Goal: Information Seeking & Learning: Compare options

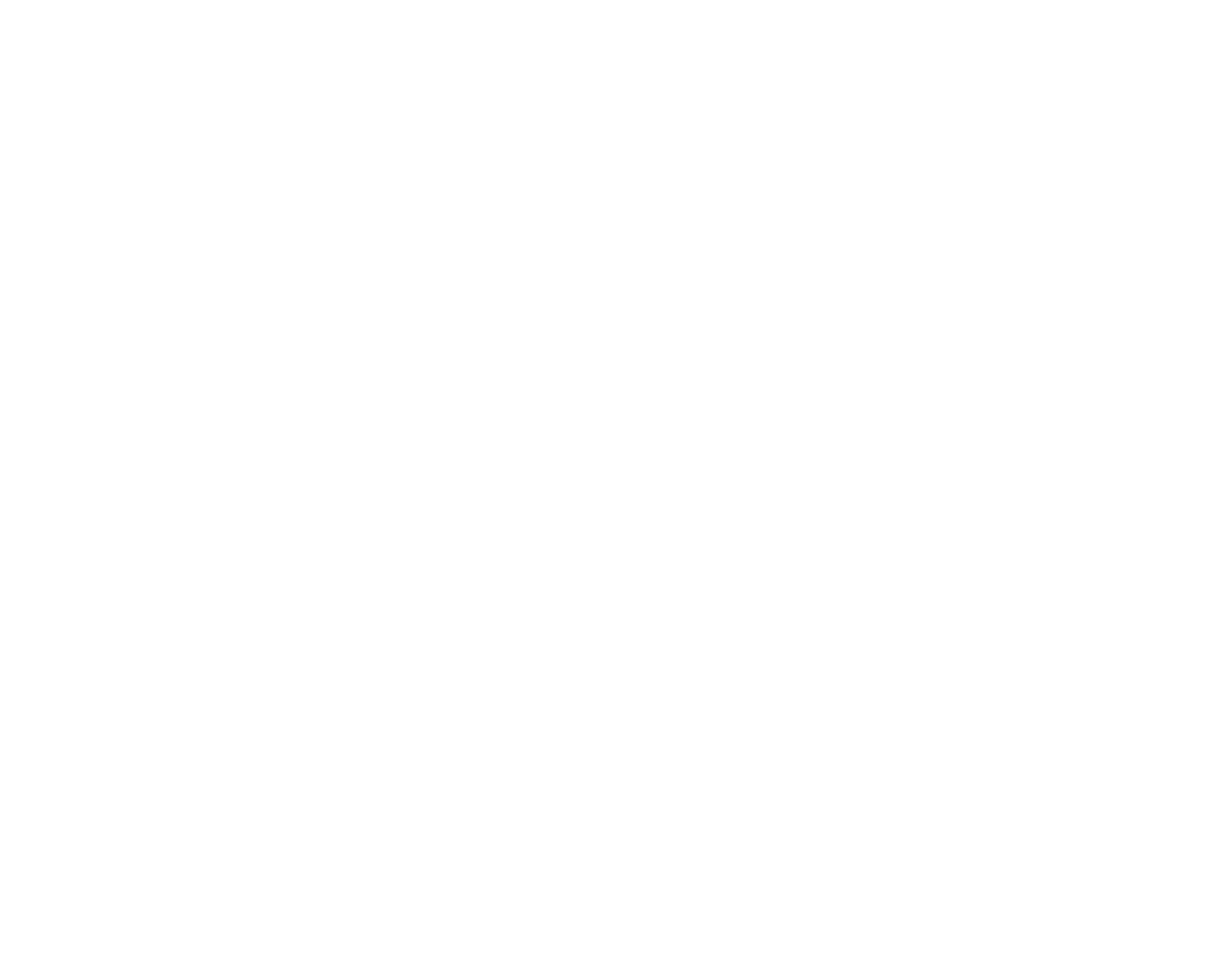
click at [304, 474] on img at bounding box center [329, 457] width 326 height 435
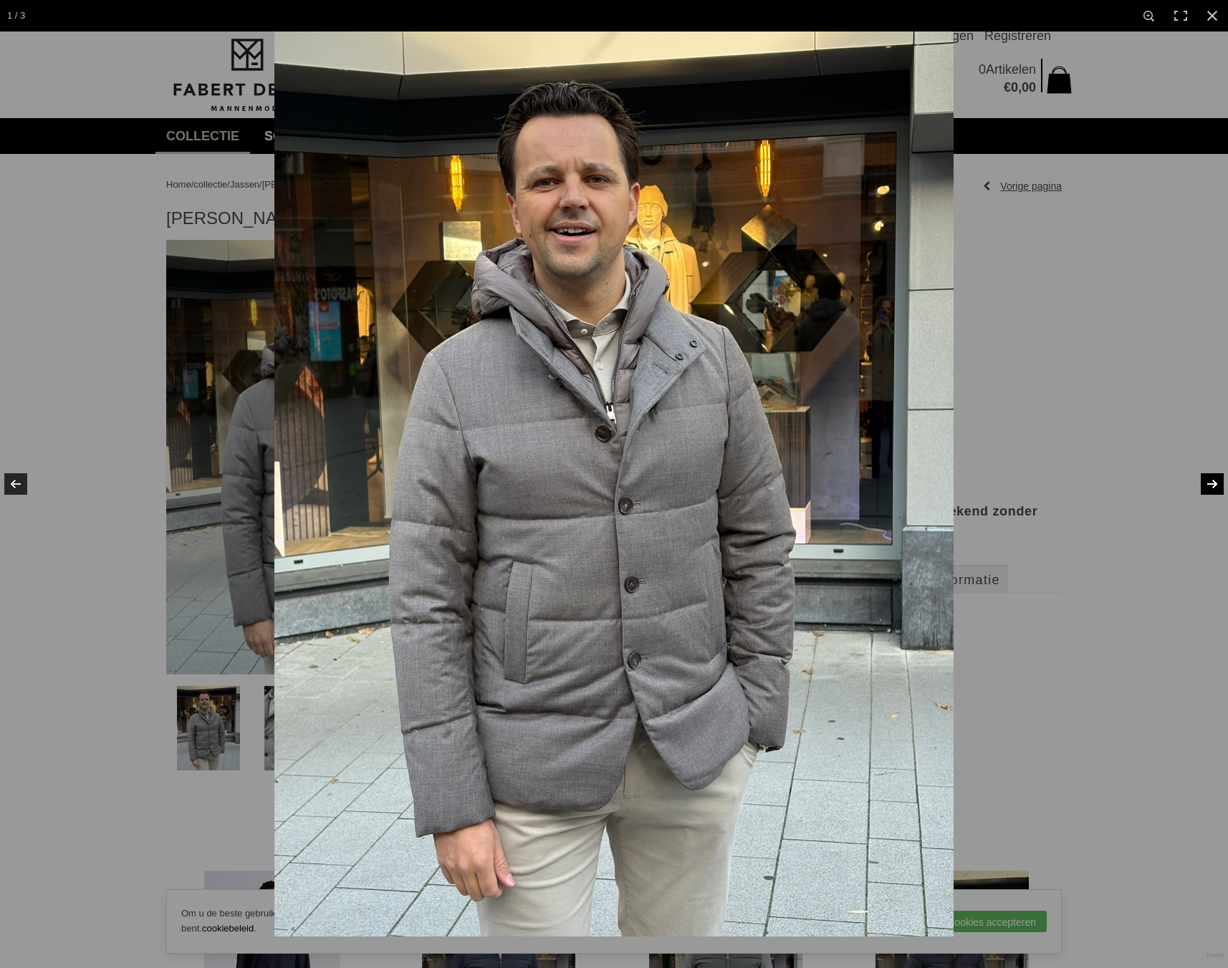
click at [1203, 482] on link at bounding box center [1203, 484] width 50 height 72
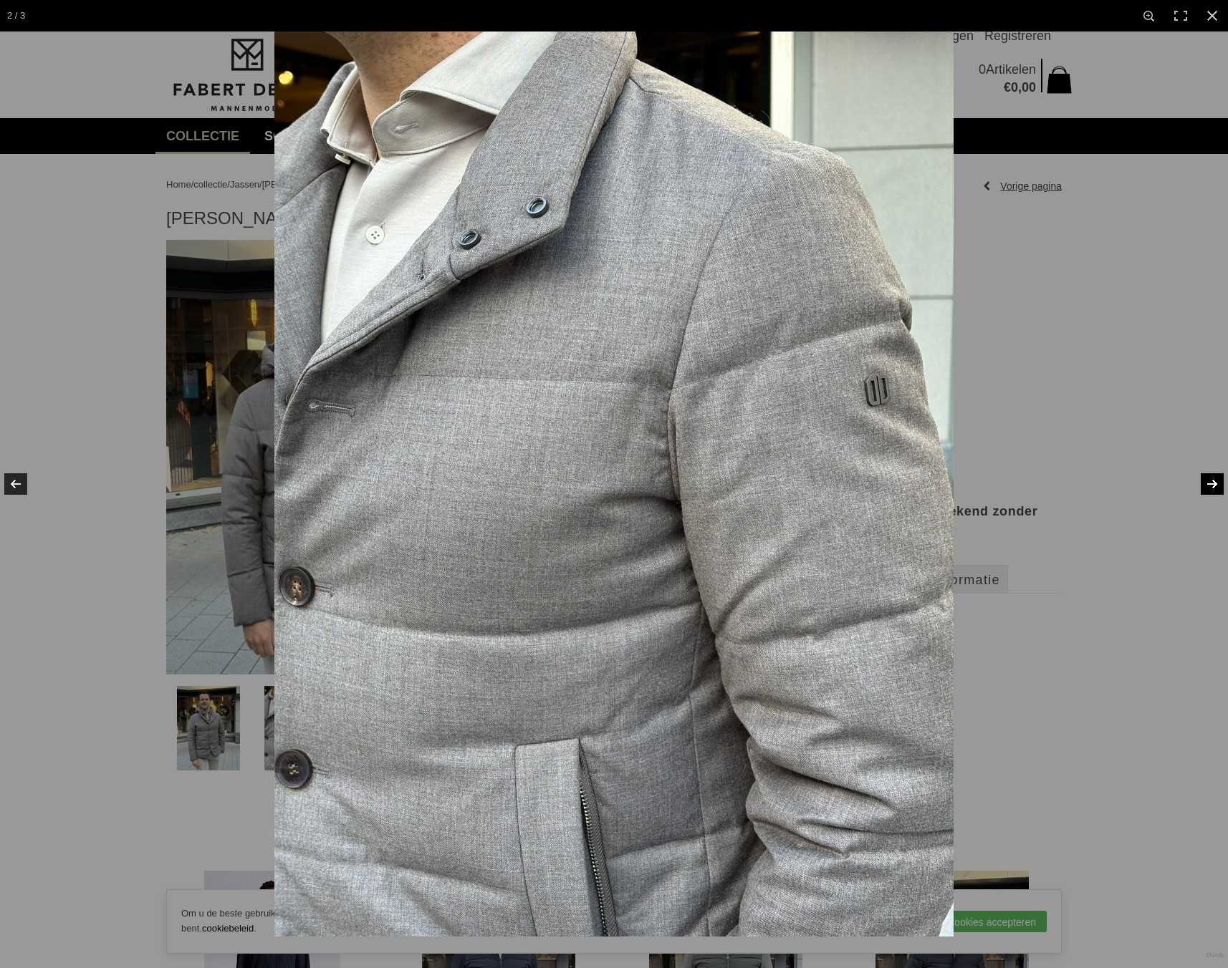
click at [1203, 482] on link at bounding box center [1203, 484] width 50 height 72
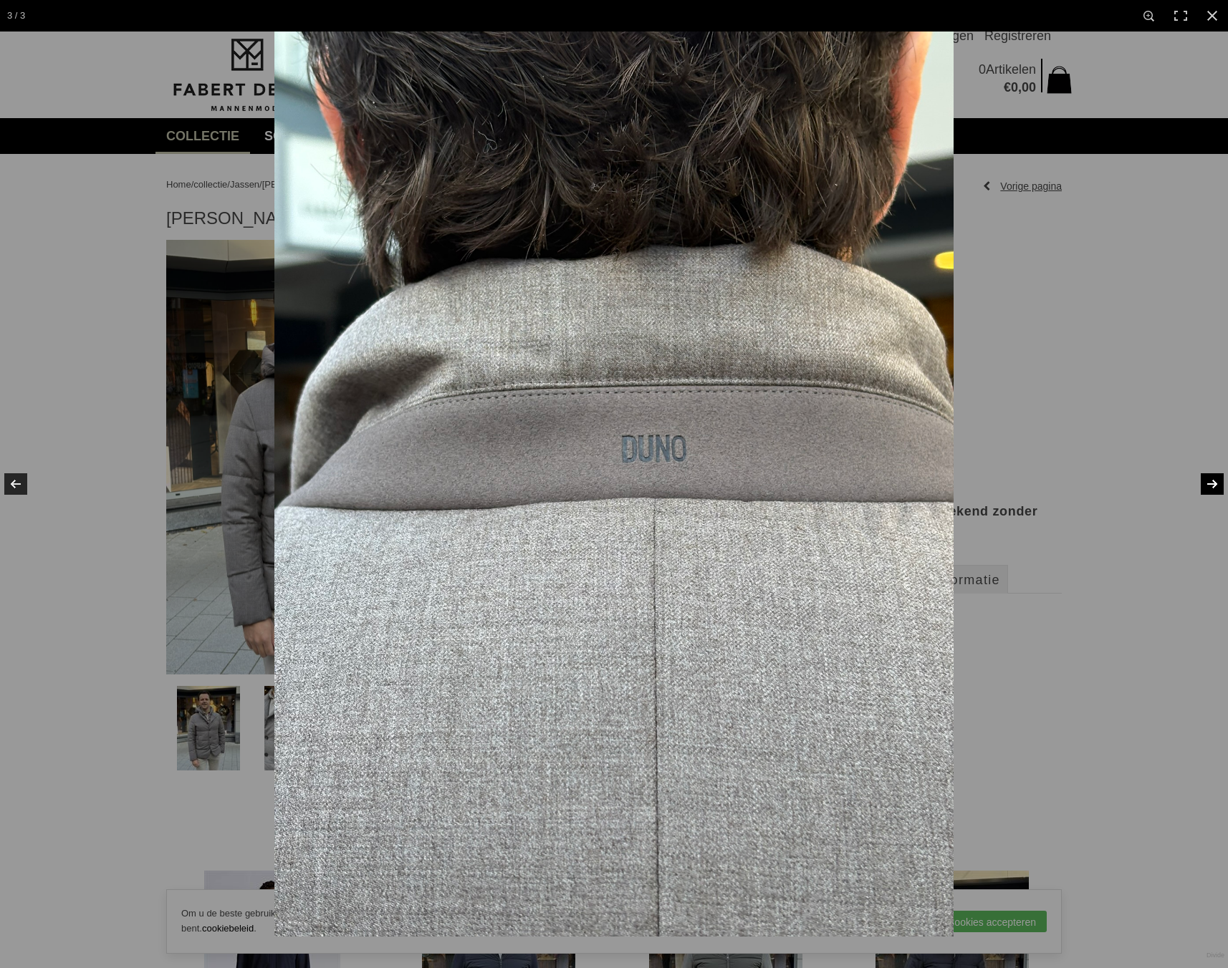
click at [1203, 482] on link at bounding box center [1203, 484] width 50 height 72
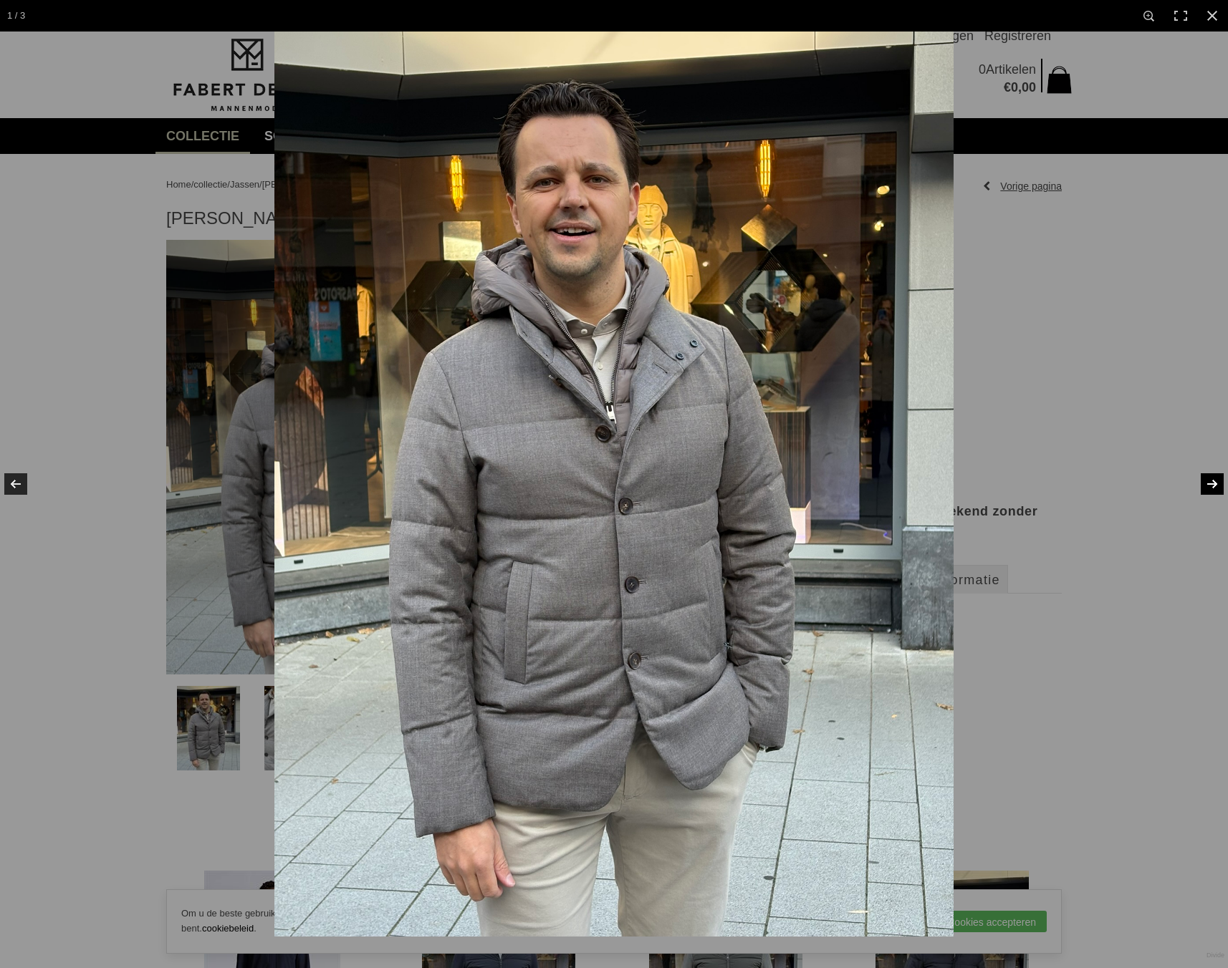
click at [1203, 482] on link at bounding box center [1203, 484] width 50 height 72
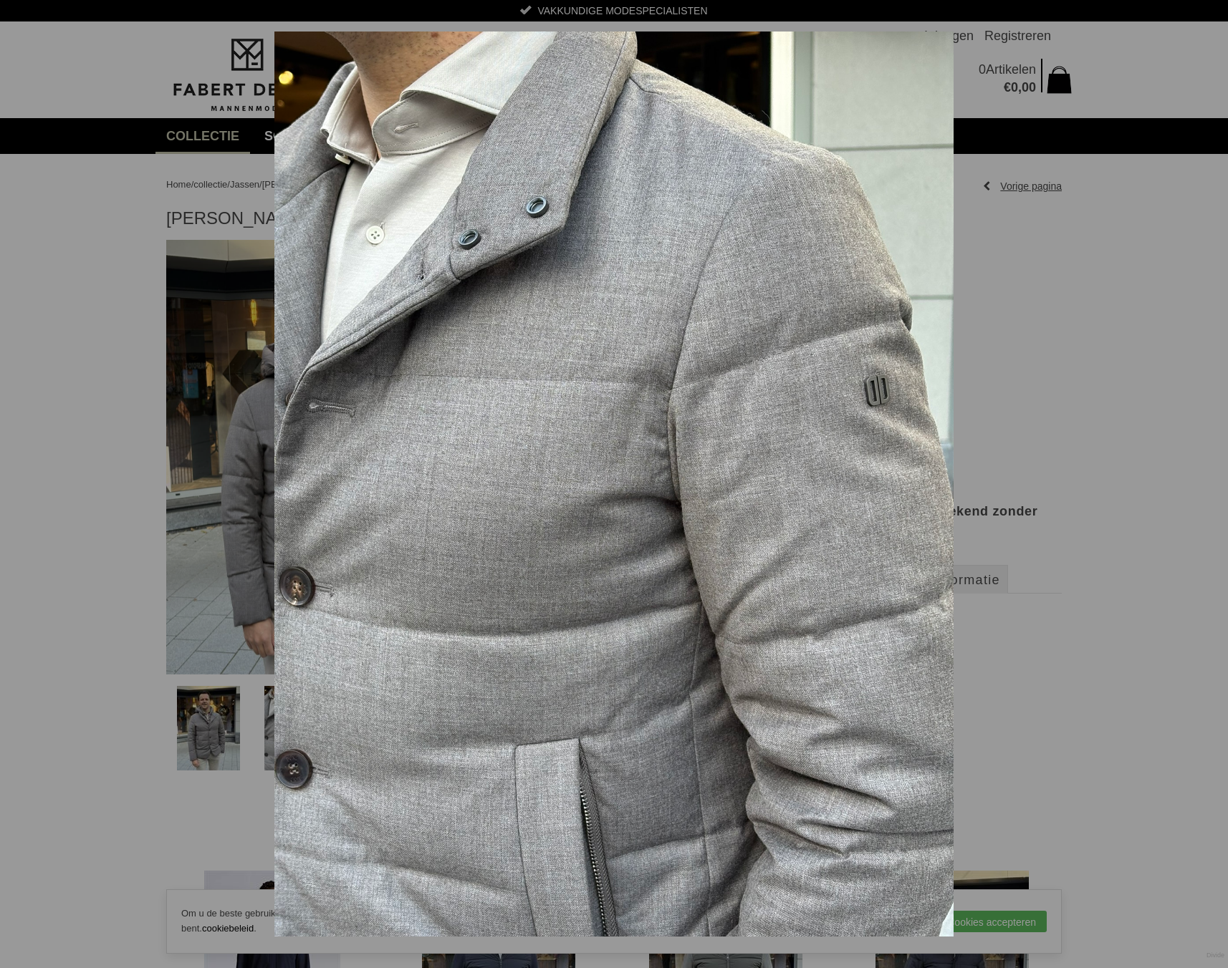
click at [1203, 482] on link at bounding box center [1203, 484] width 50 height 72
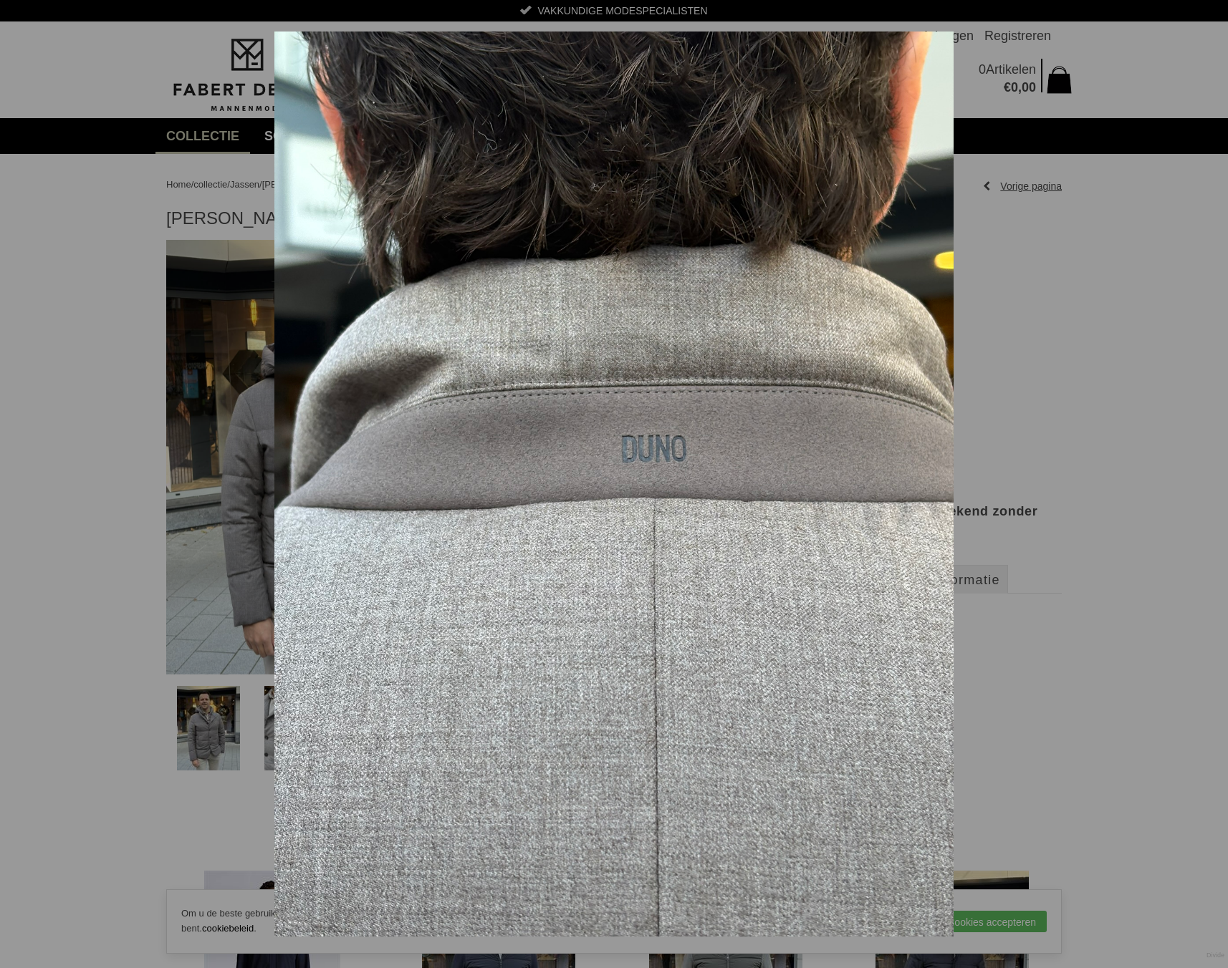
click at [1203, 482] on link at bounding box center [1203, 484] width 50 height 72
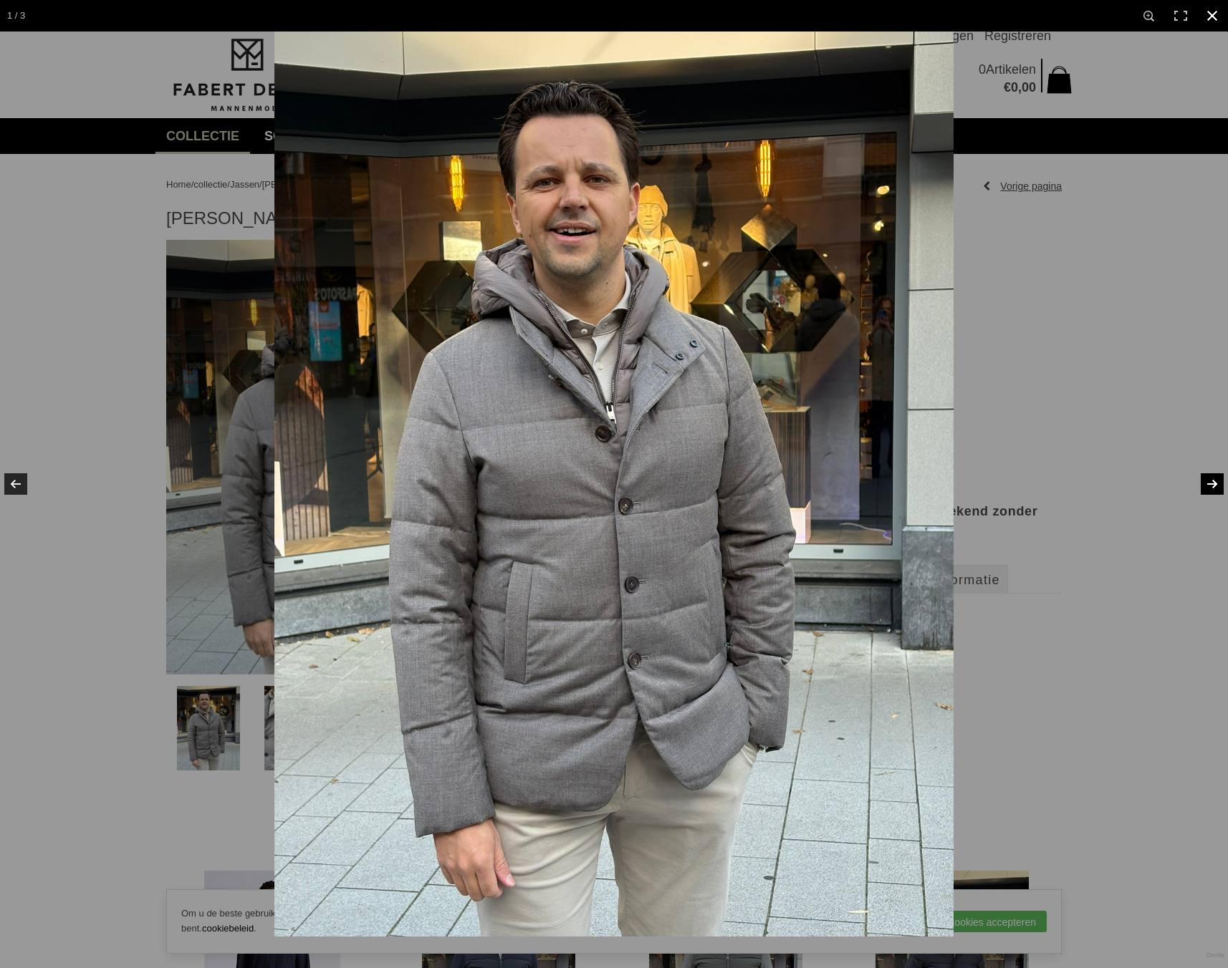
click at [1155, 378] on div at bounding box center [888, 516] width 1228 height 968
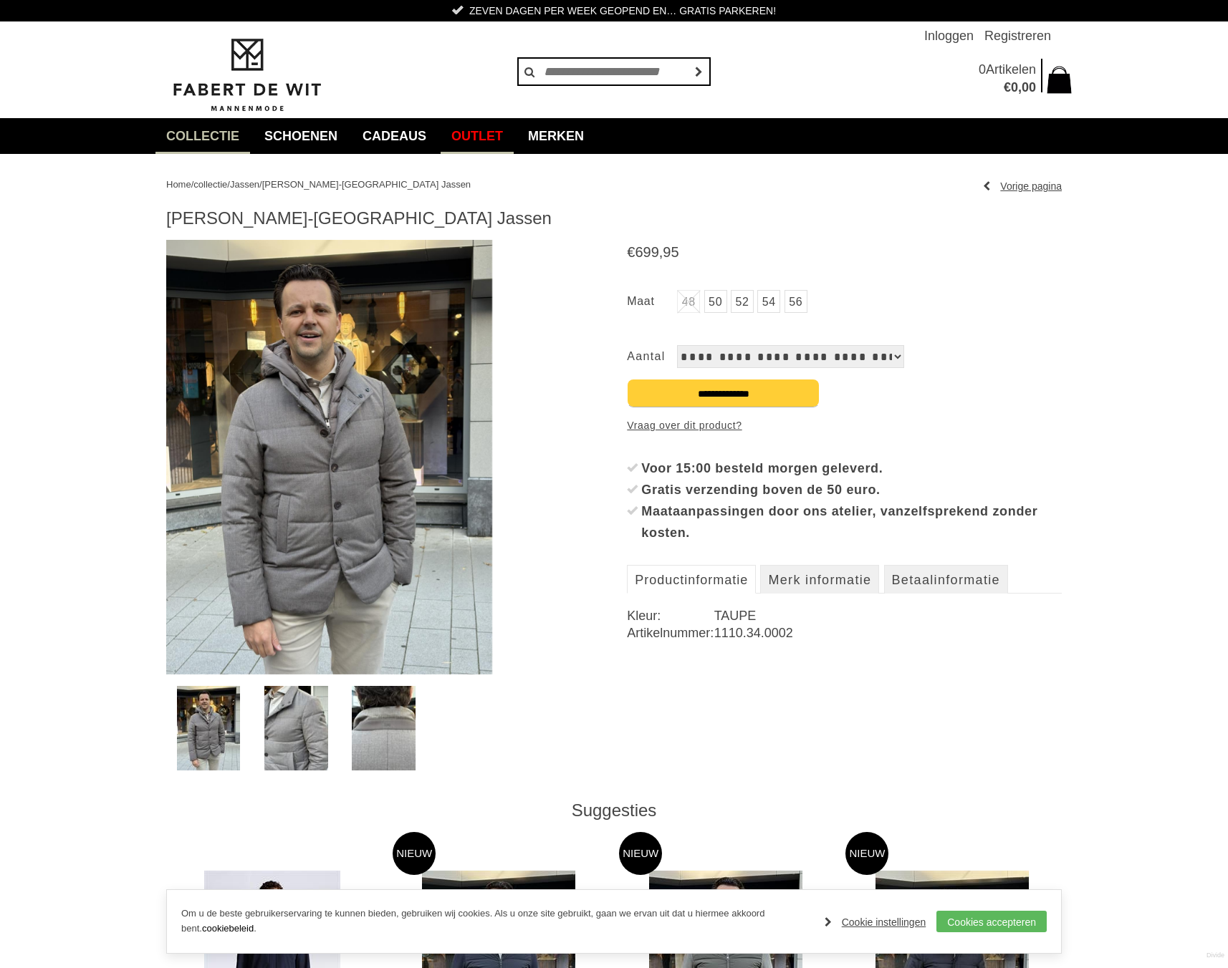
click at [470, 135] on link "Outlet" at bounding box center [477, 136] width 73 height 36
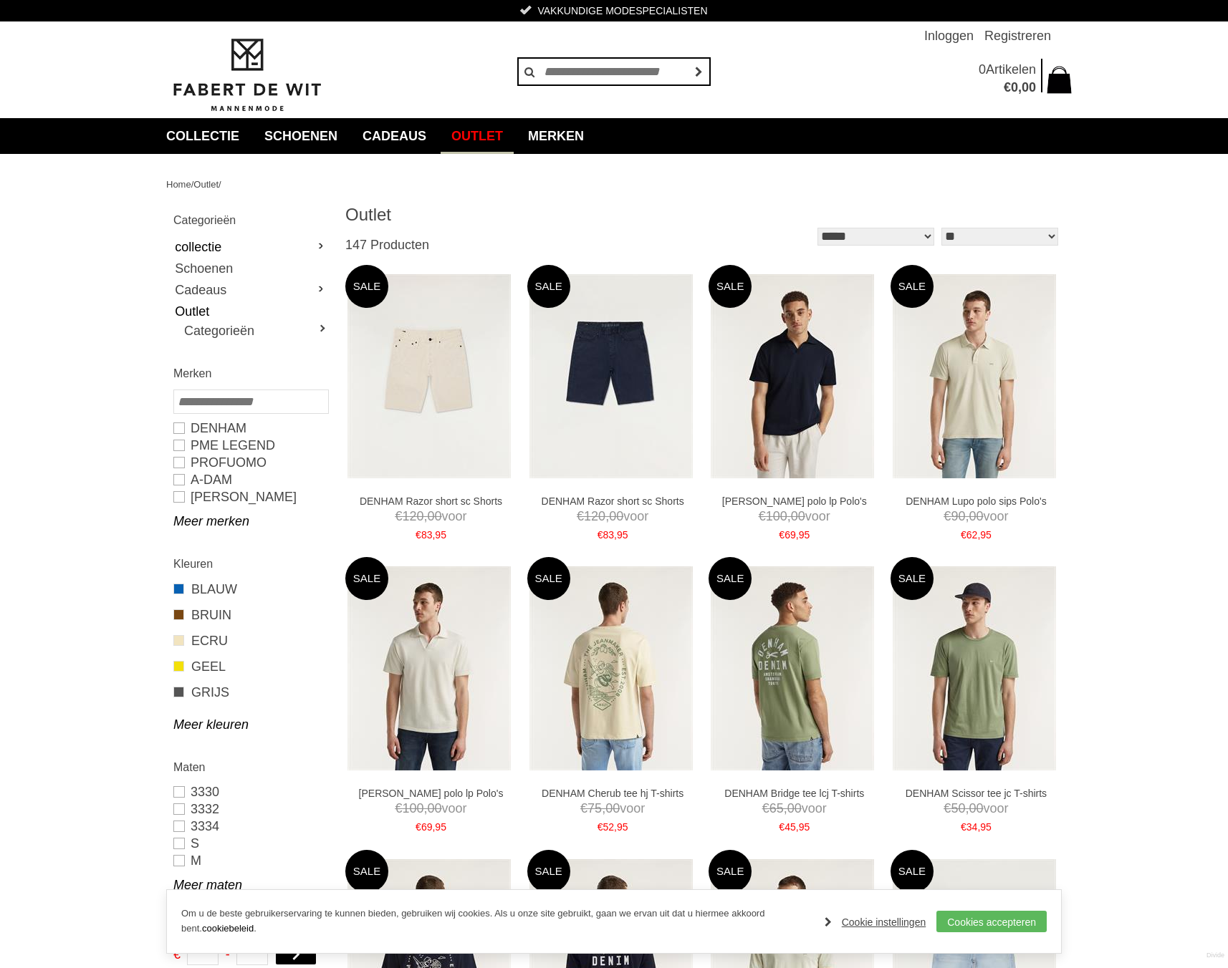
click at [307, 239] on link "collectie" at bounding box center [250, 246] width 154 height 21
type input "*"
type input "****"
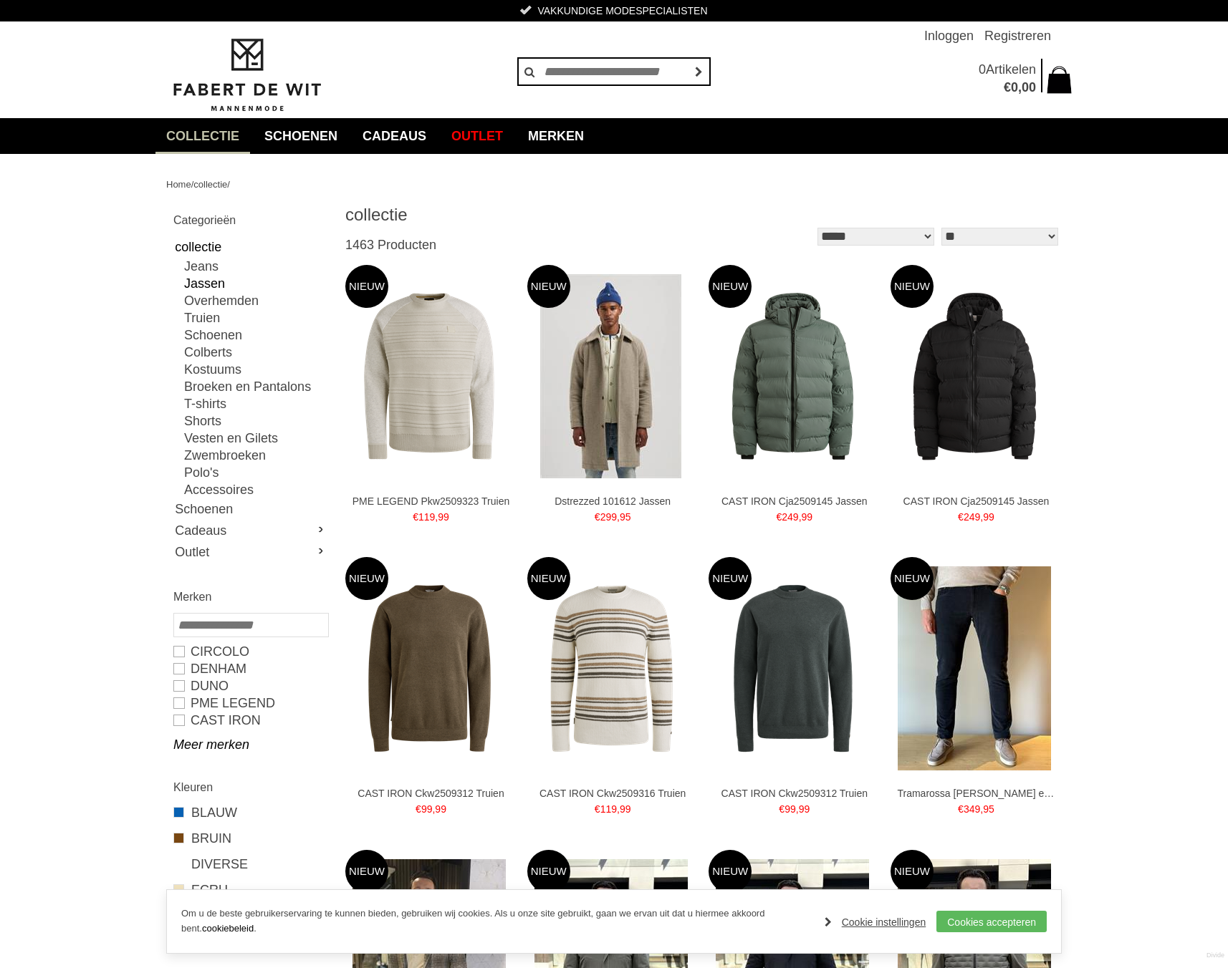
click at [213, 283] on link "Jassen" at bounding box center [255, 283] width 143 height 17
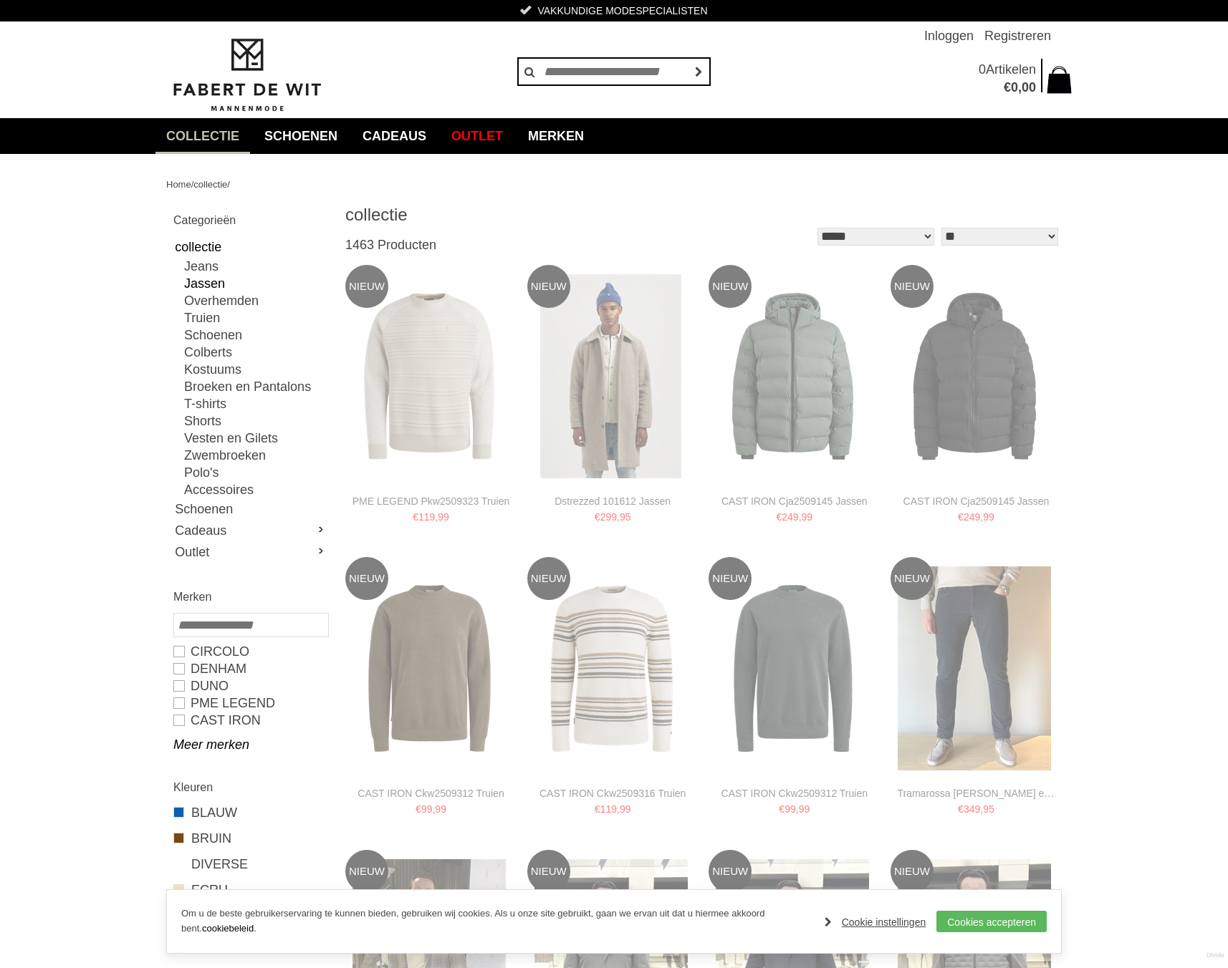
type input "**"
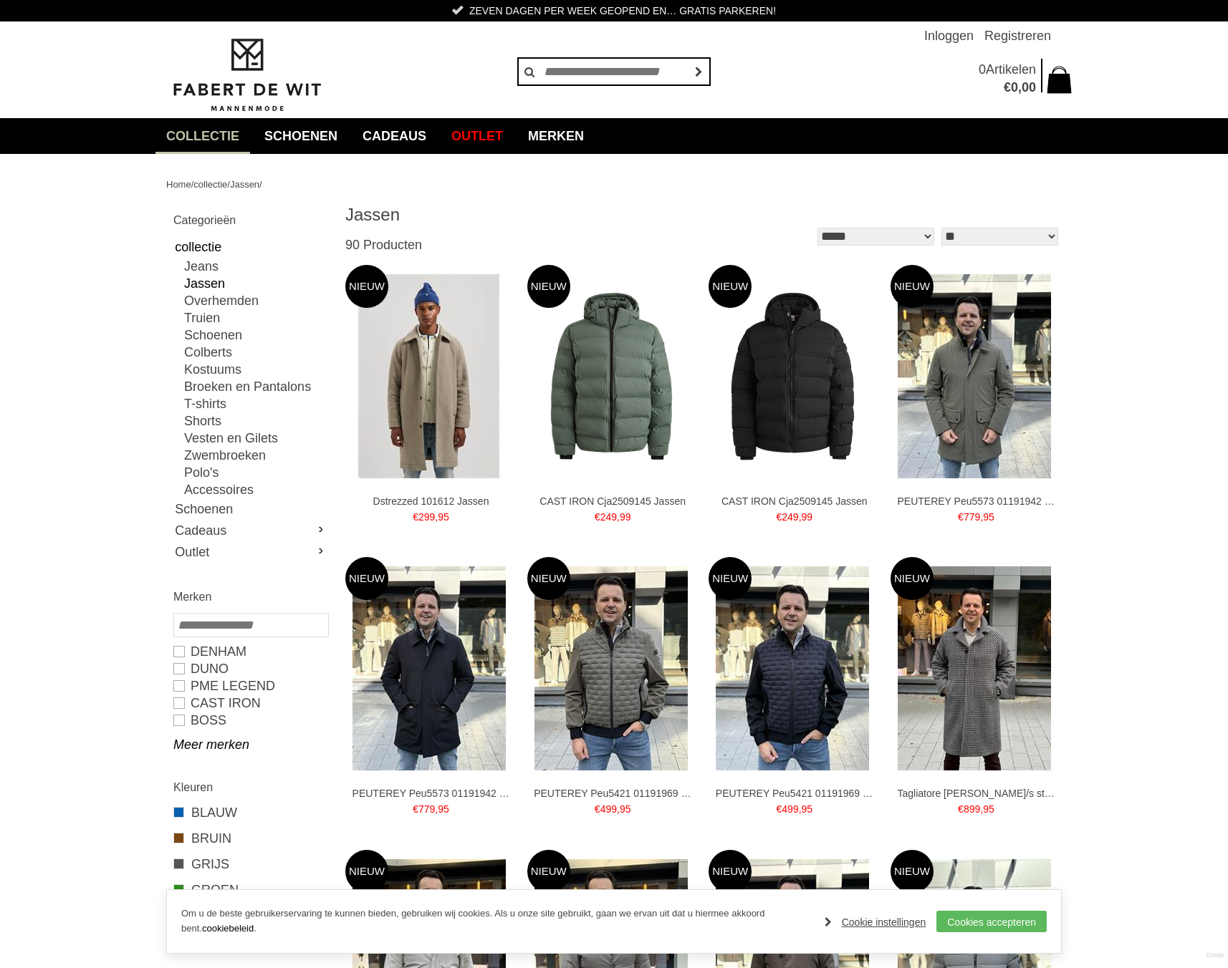
click at [450, 423] on img at bounding box center [428, 376] width 141 height 204
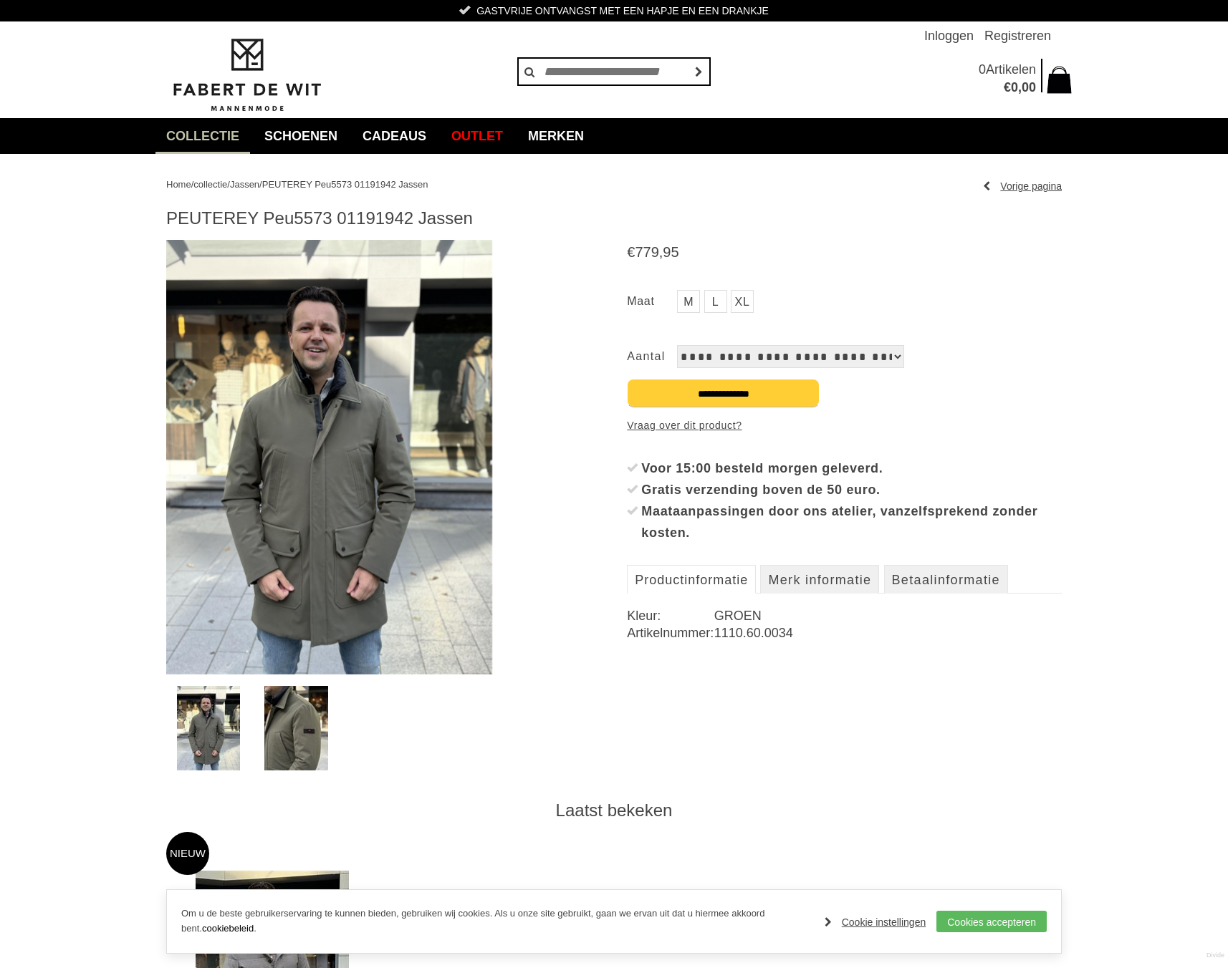
click at [341, 528] on img at bounding box center [329, 457] width 326 height 435
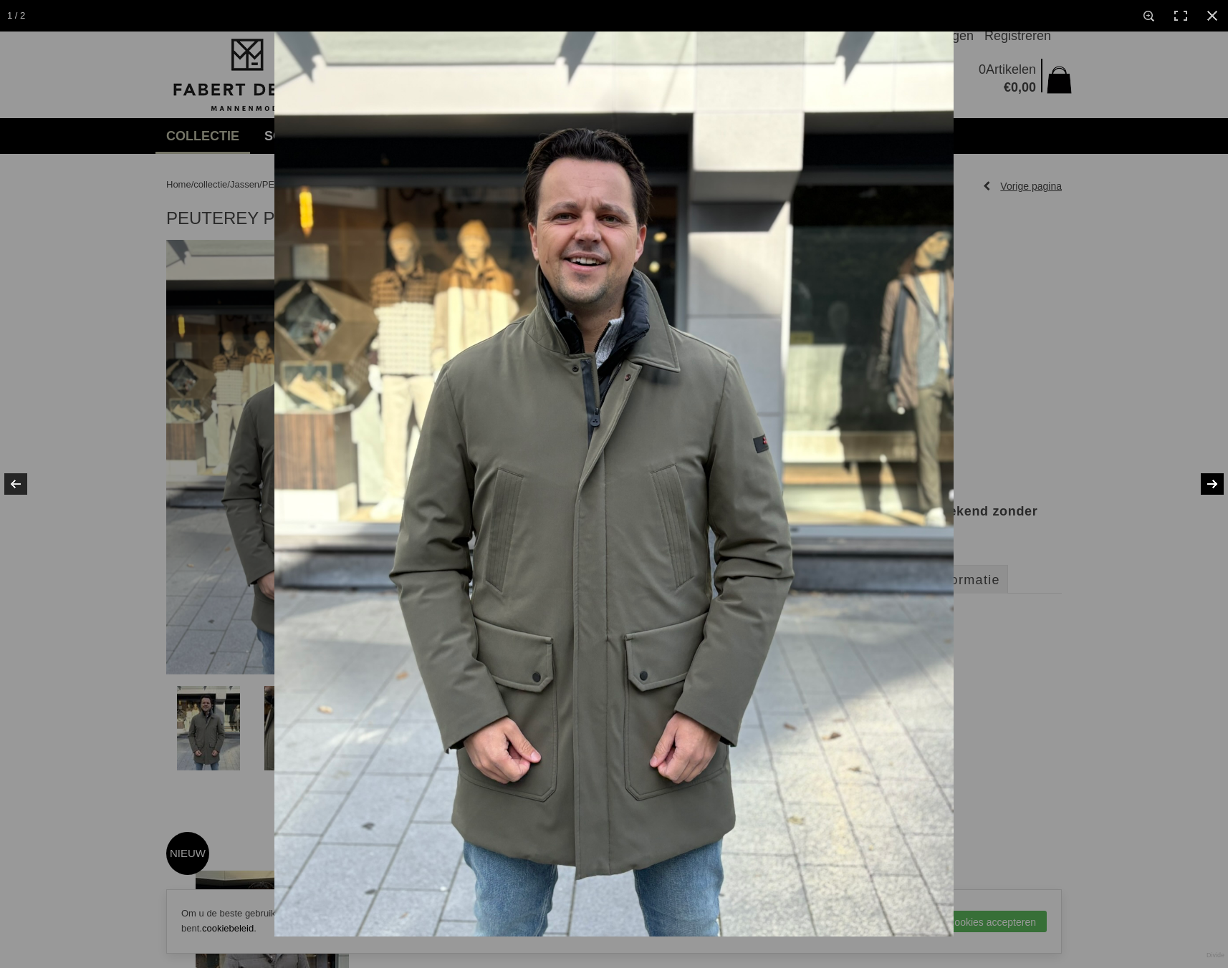
click at [1205, 479] on link at bounding box center [1203, 484] width 50 height 72
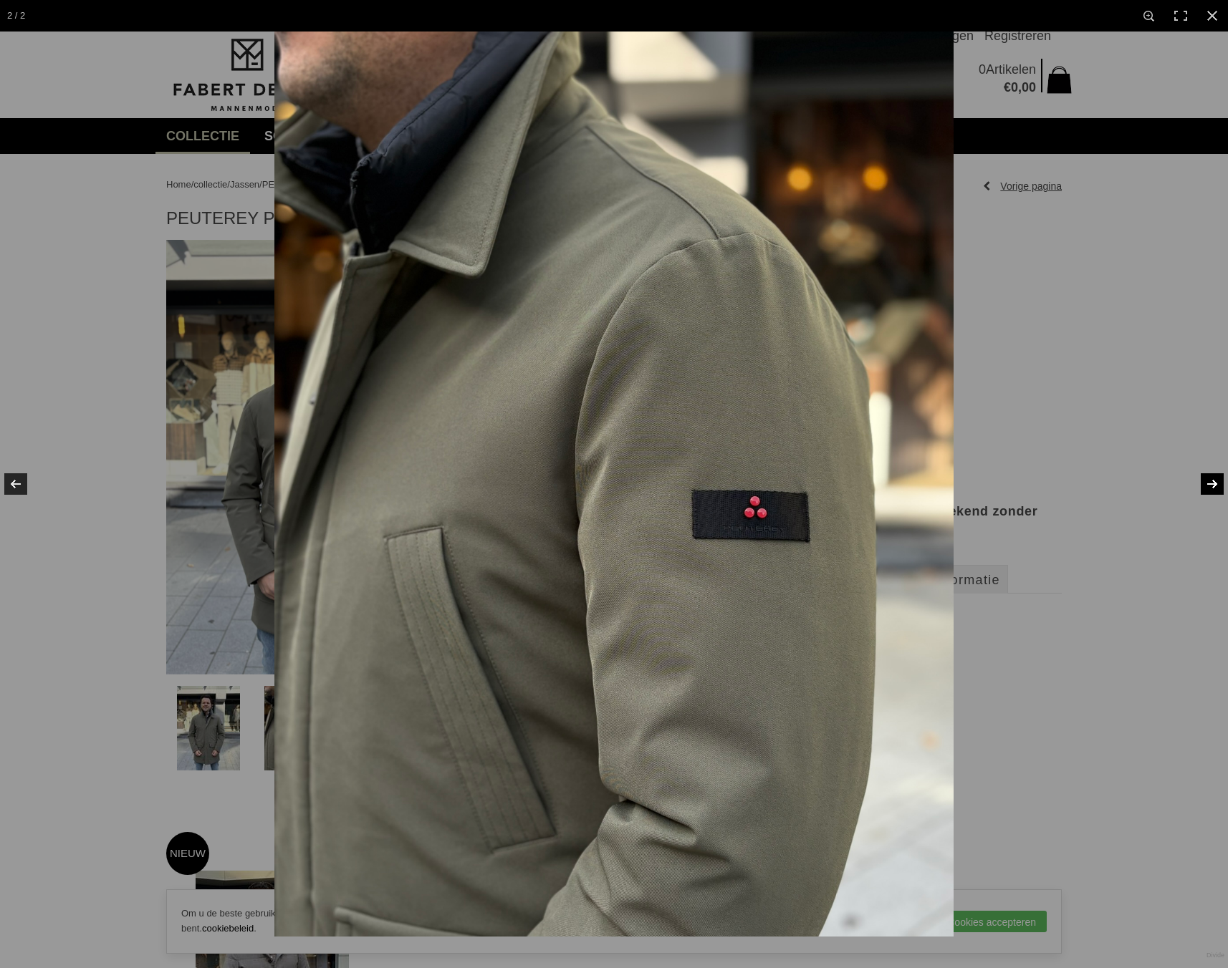
click at [1205, 479] on link at bounding box center [1203, 484] width 50 height 72
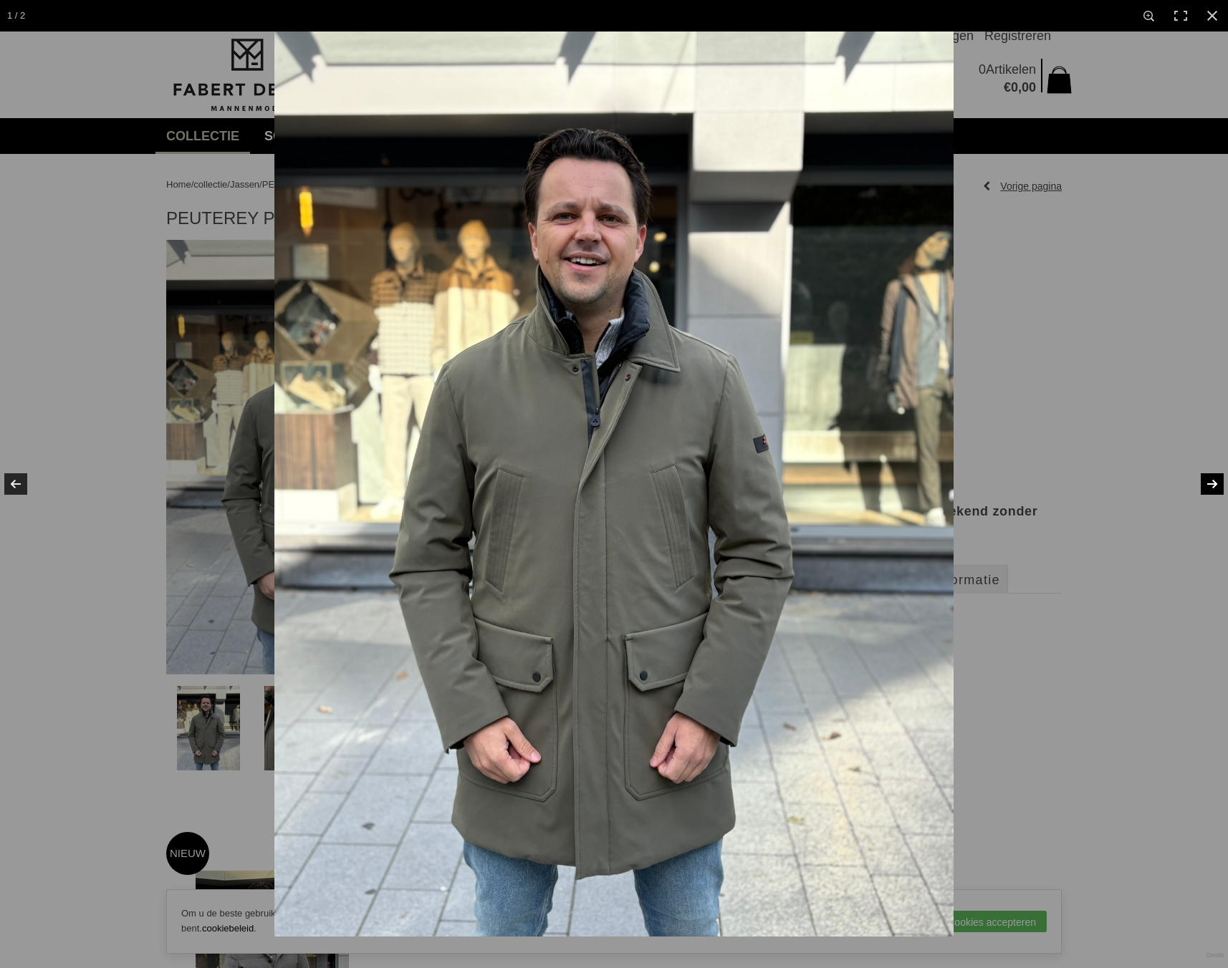
click at [1205, 479] on link at bounding box center [1203, 484] width 50 height 72
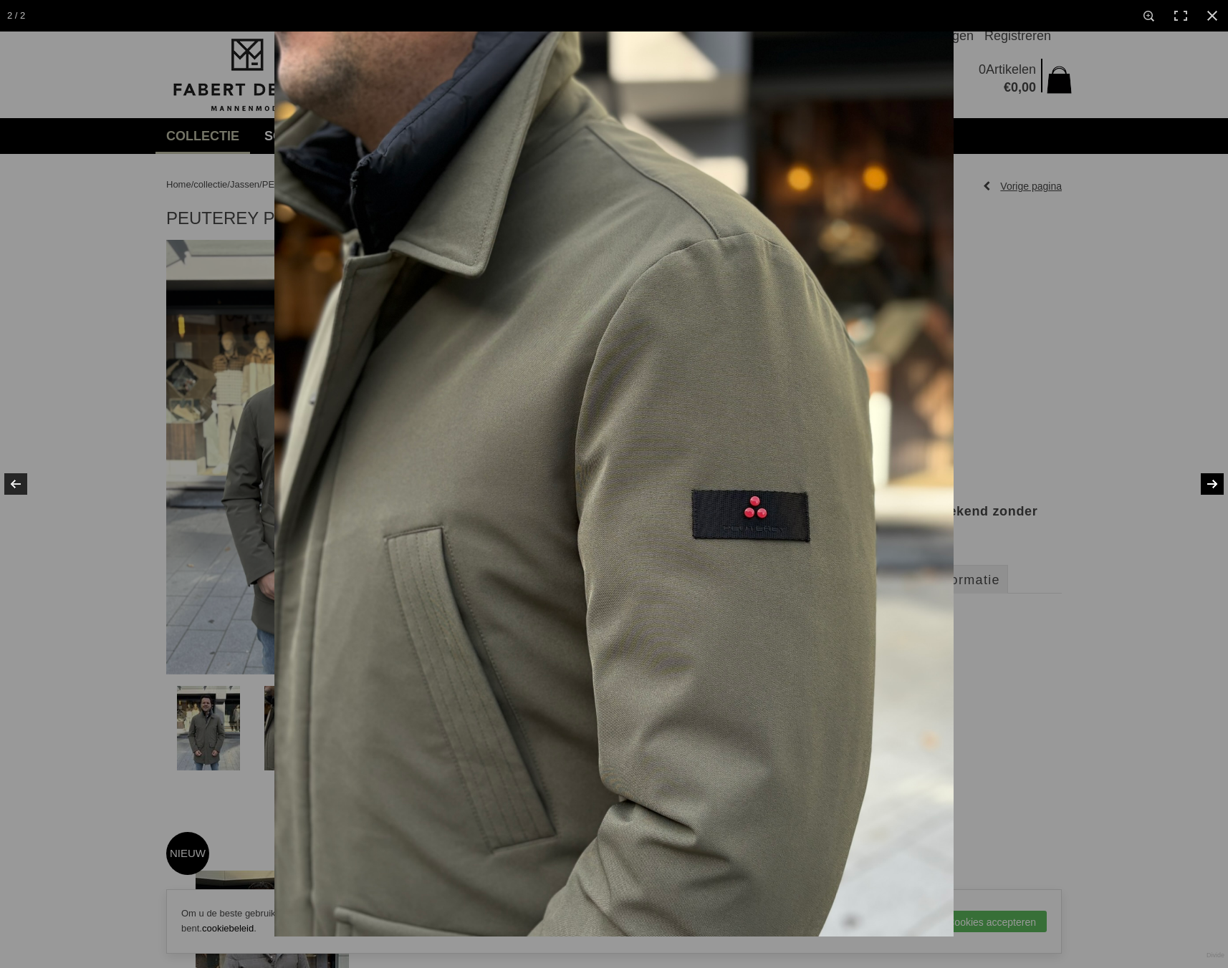
click at [1205, 479] on link at bounding box center [1203, 484] width 50 height 72
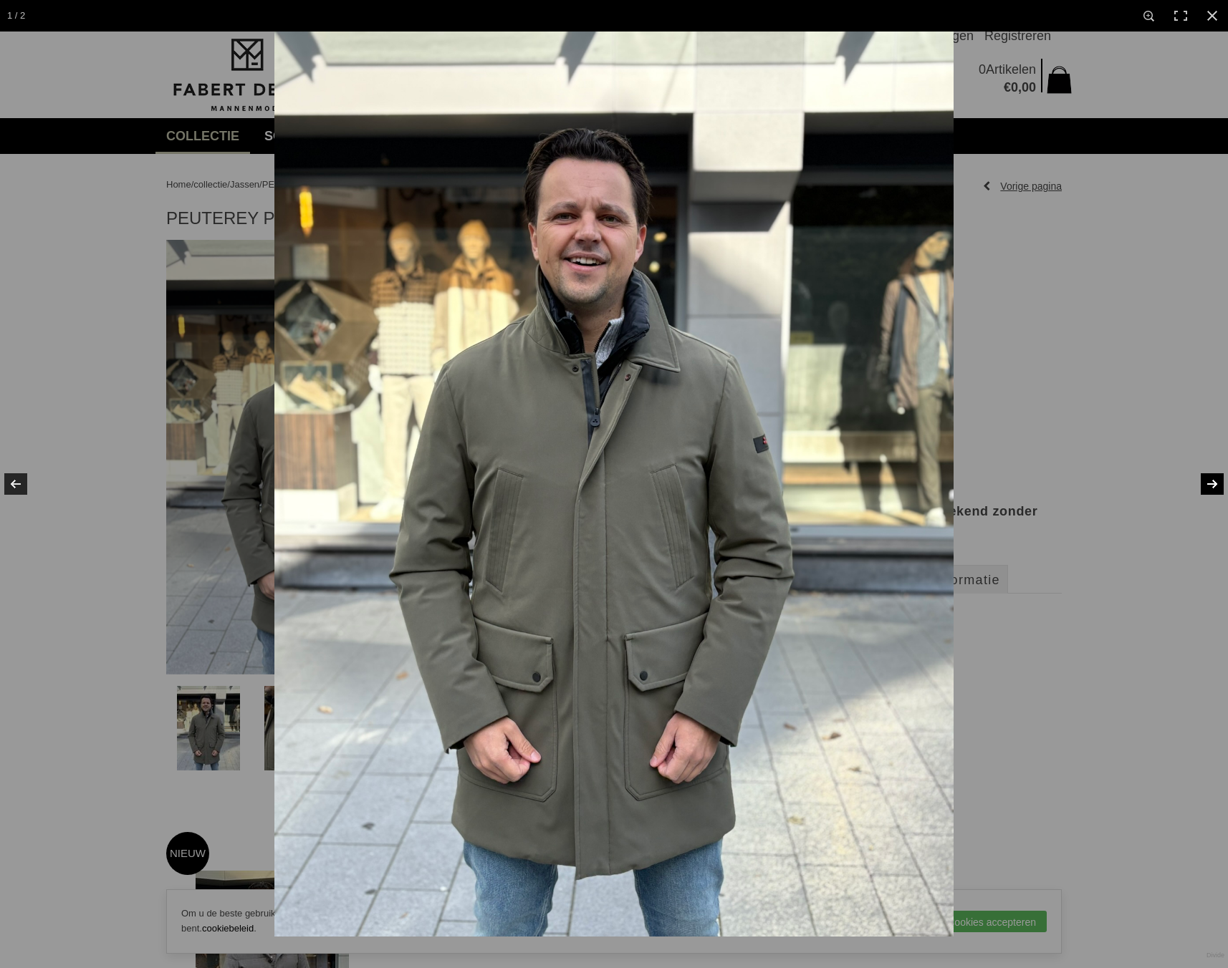
click at [1149, 436] on div at bounding box center [888, 516] width 1228 height 968
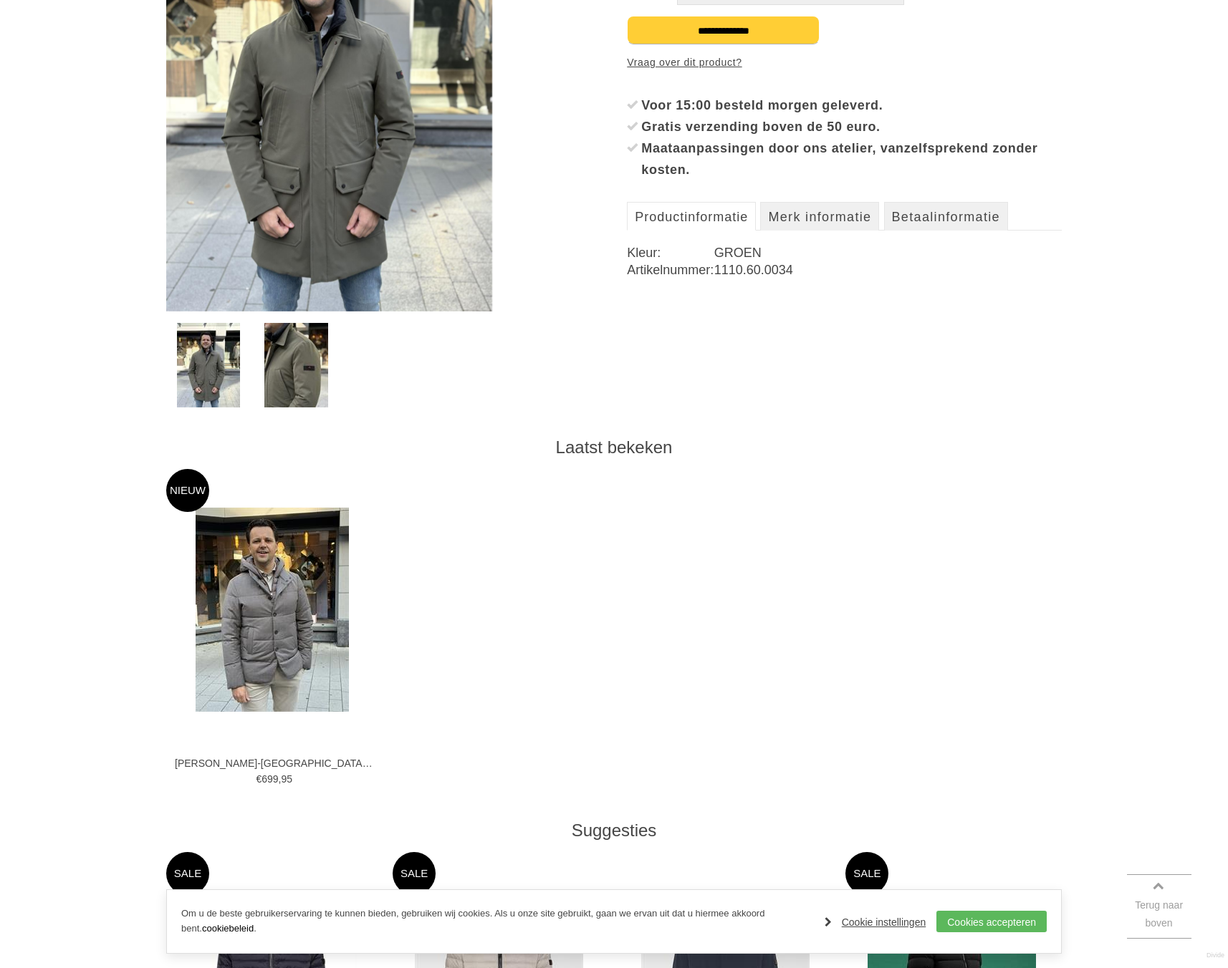
scroll to position [489, 0]
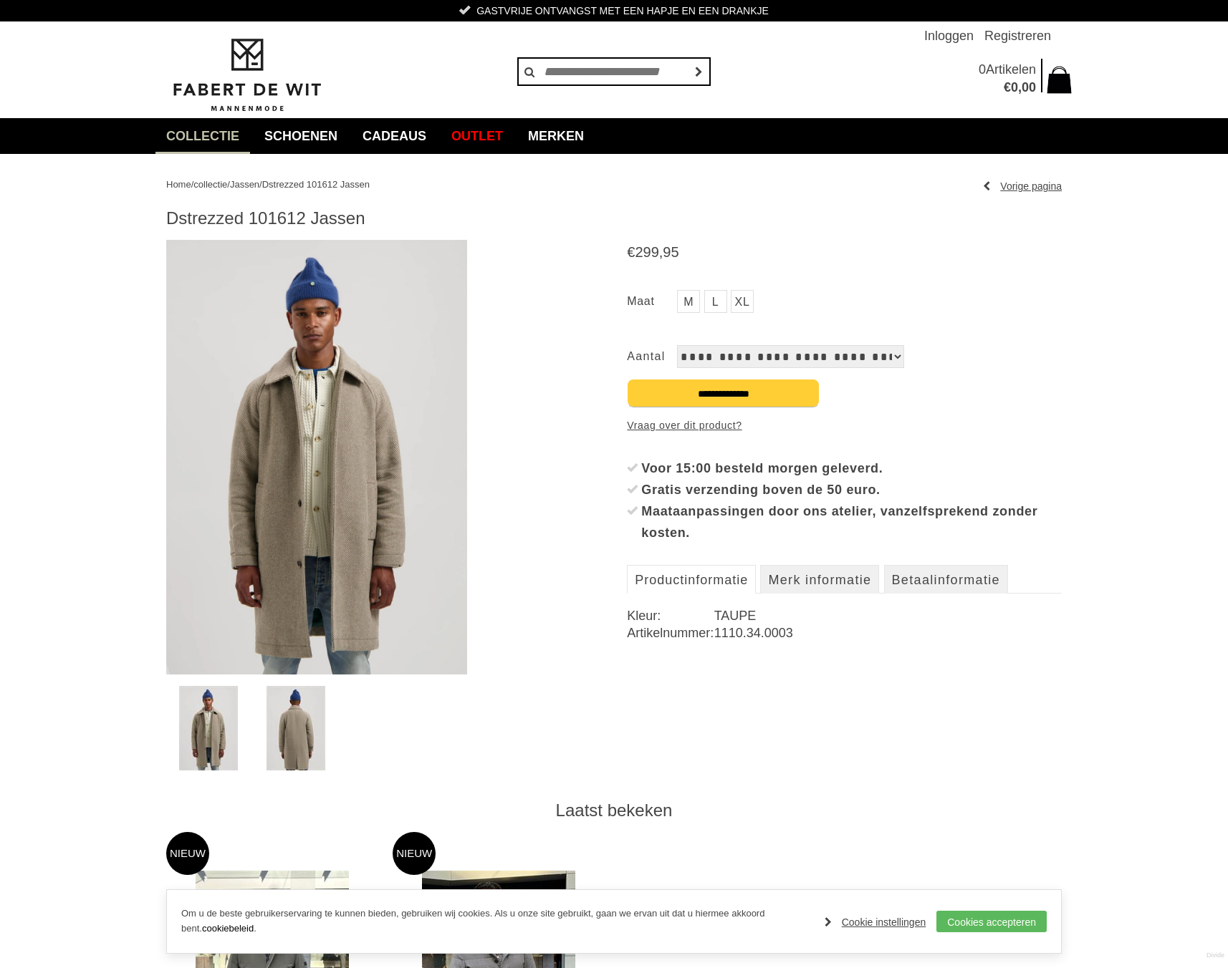
click at [440, 493] on img at bounding box center [316, 457] width 301 height 435
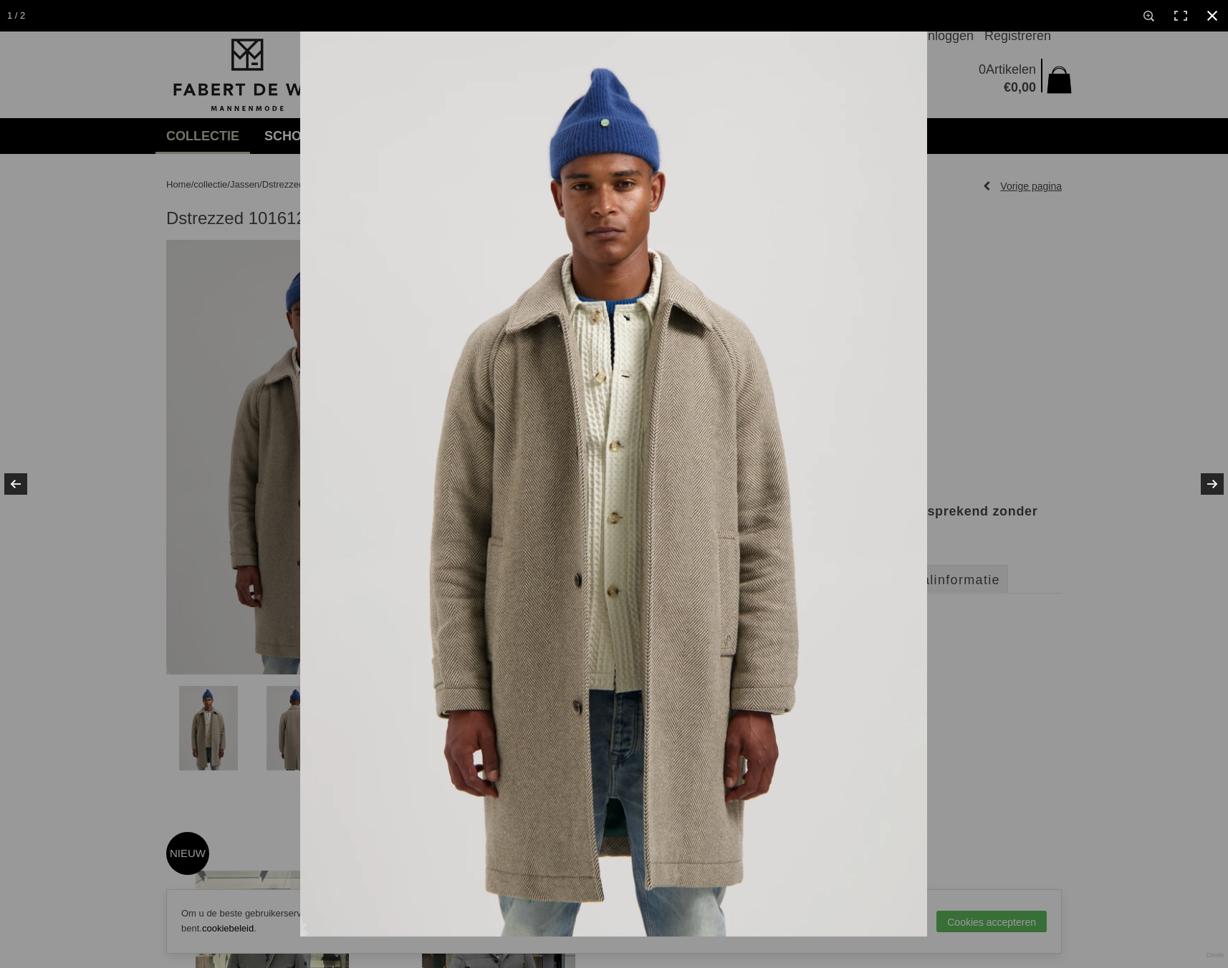
click at [1043, 391] on div at bounding box center [914, 516] width 1228 height 968
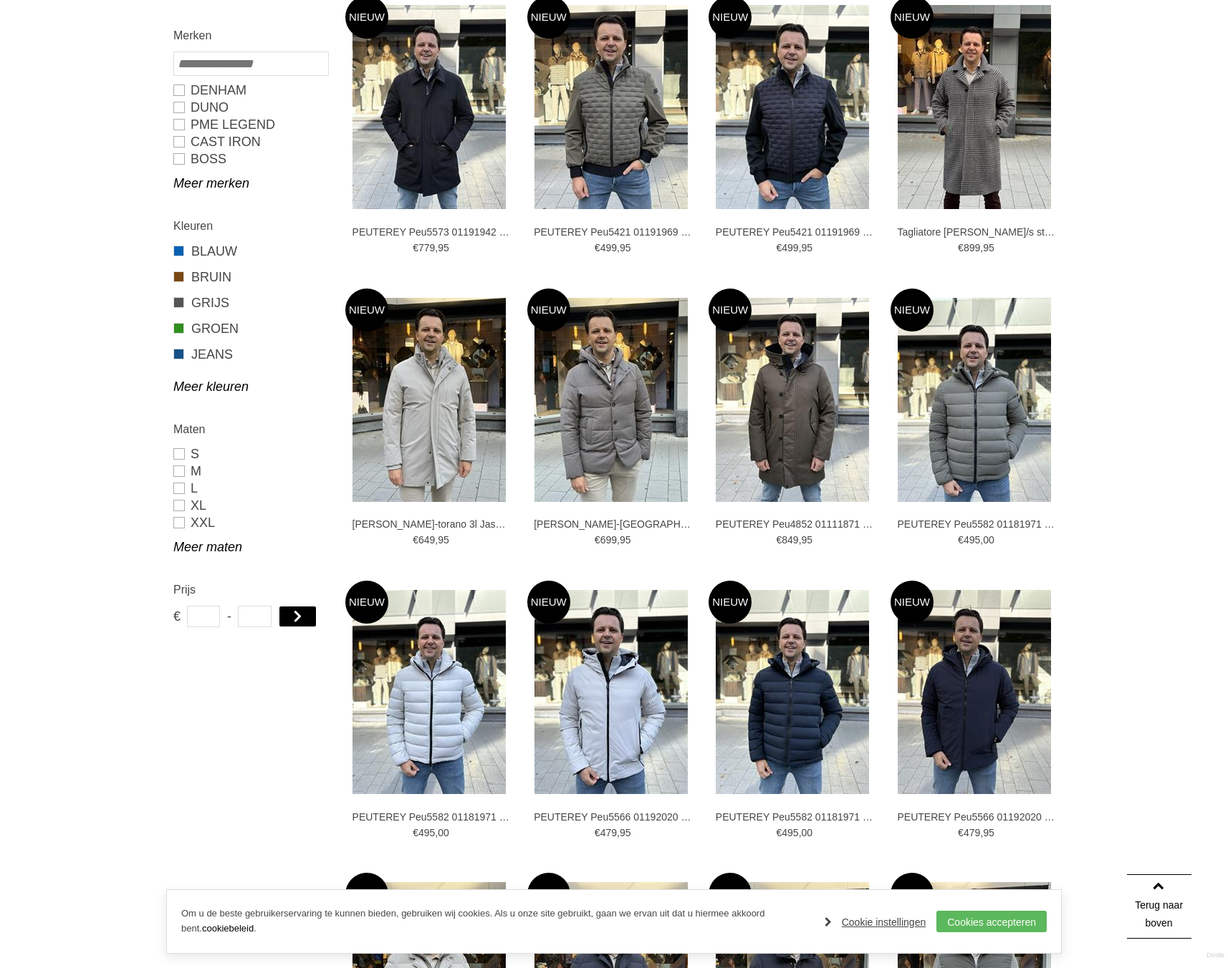
scroll to position [563, 0]
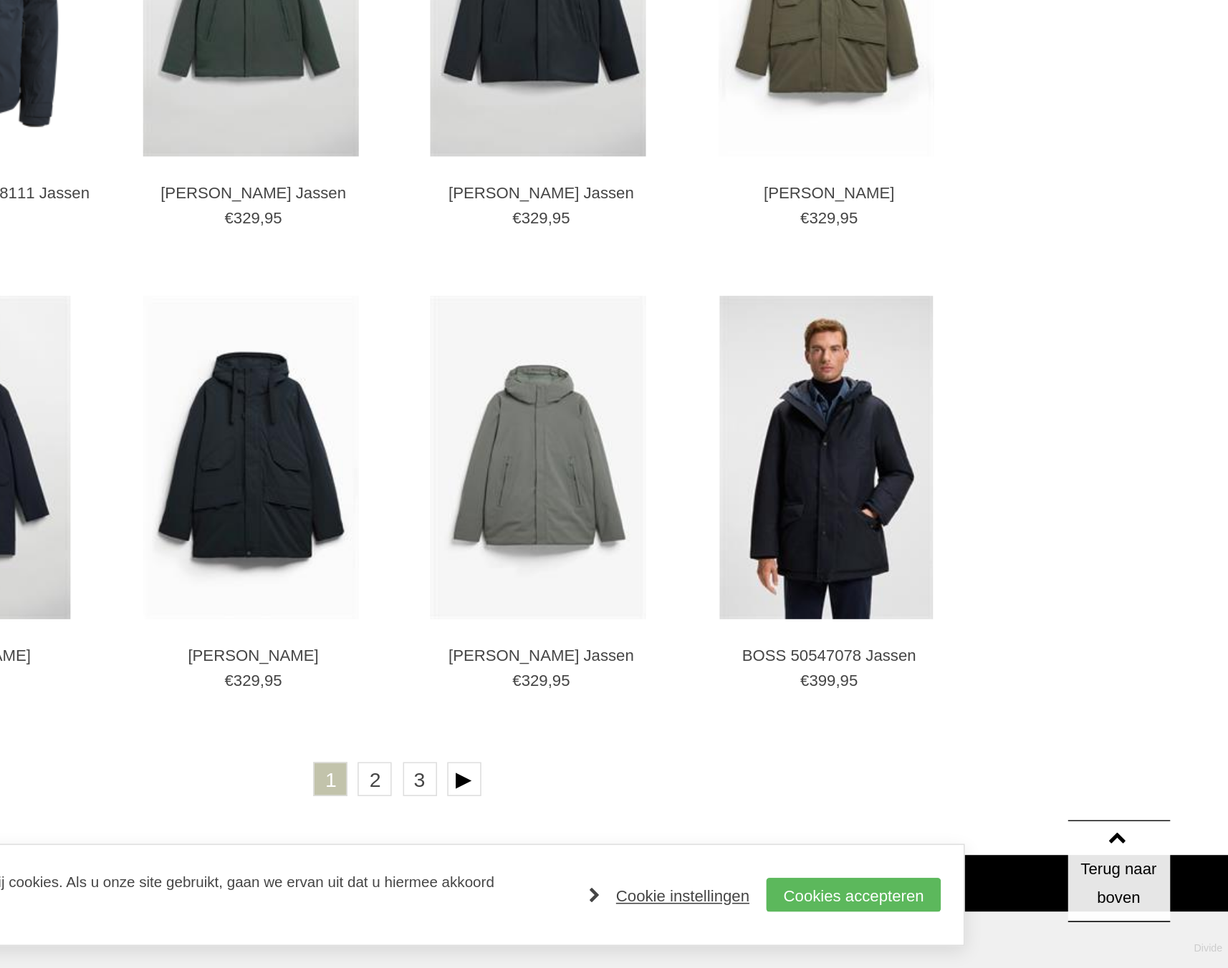
scroll to position [2070, 0]
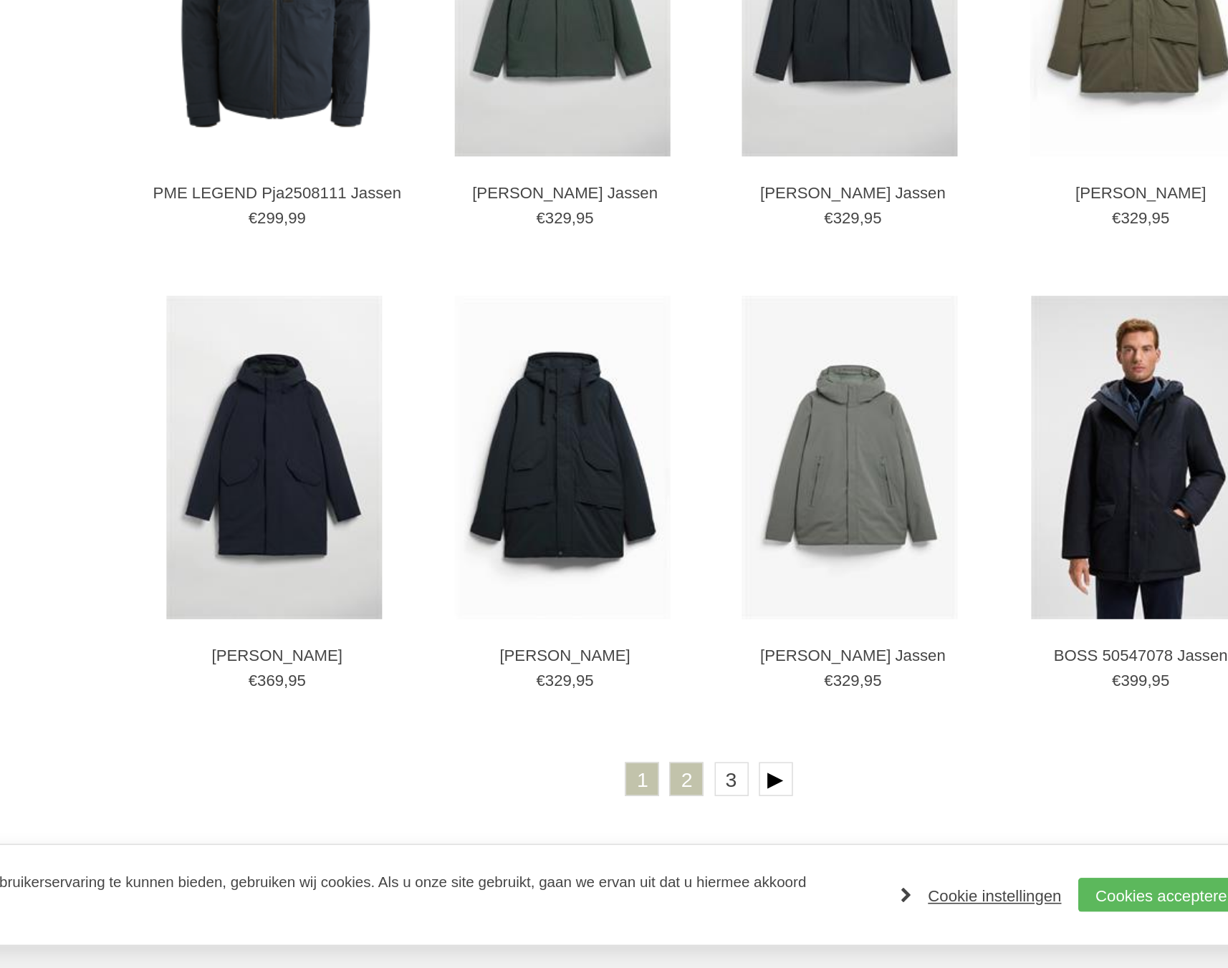
click at [696, 849] on link "2" at bounding box center [688, 848] width 21 height 21
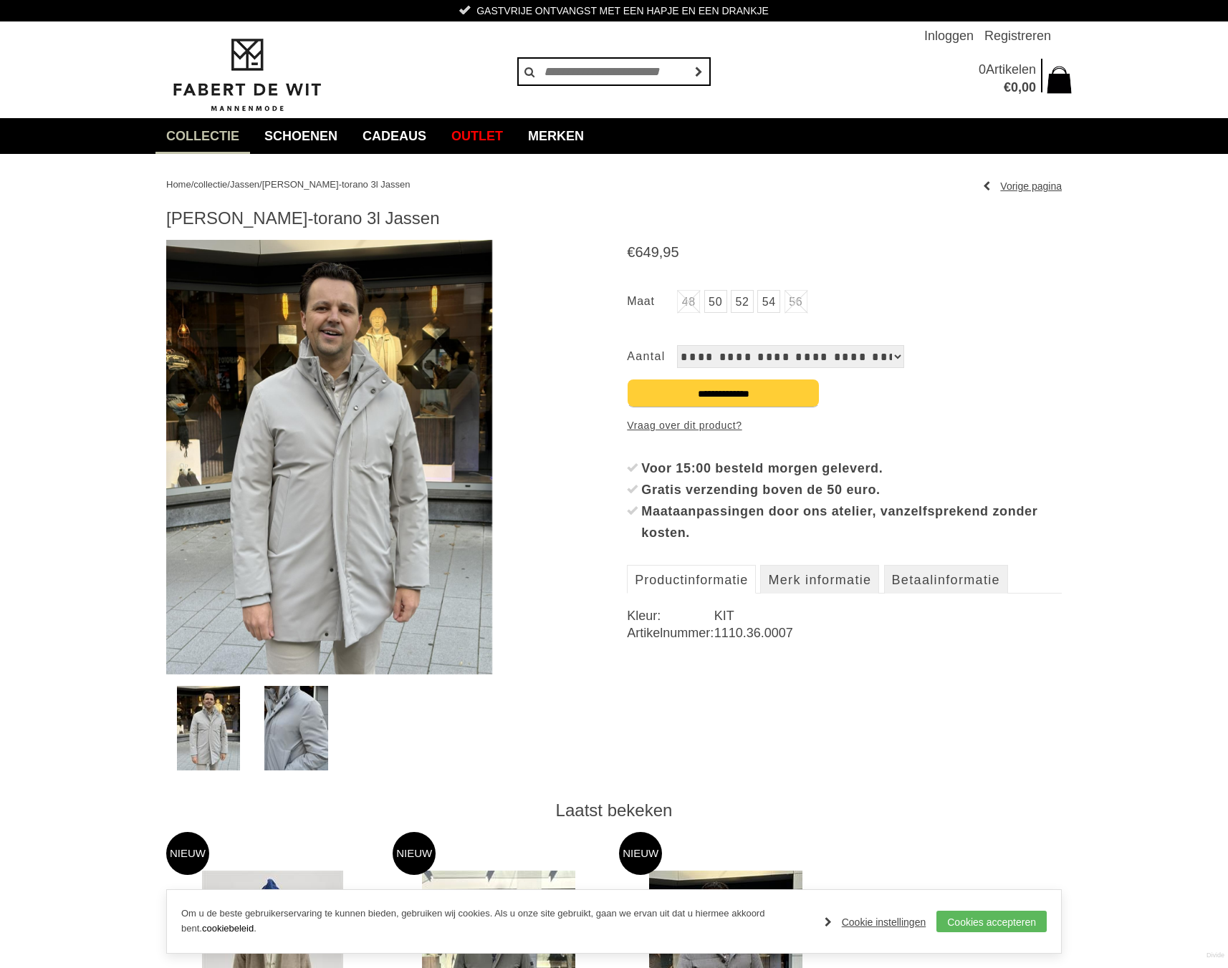
click at [360, 381] on img at bounding box center [329, 457] width 326 height 435
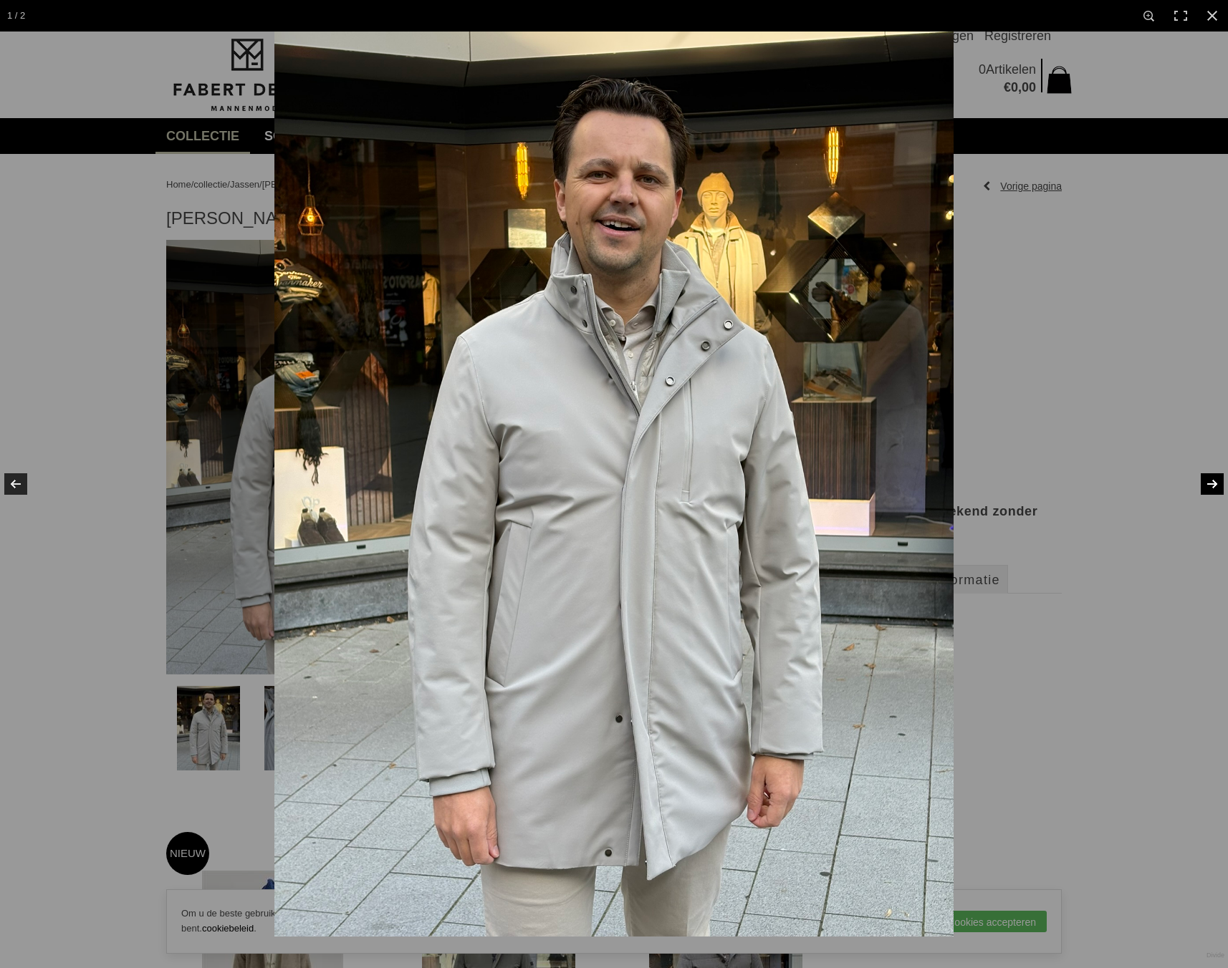
click at [1211, 484] on link at bounding box center [1203, 484] width 50 height 72
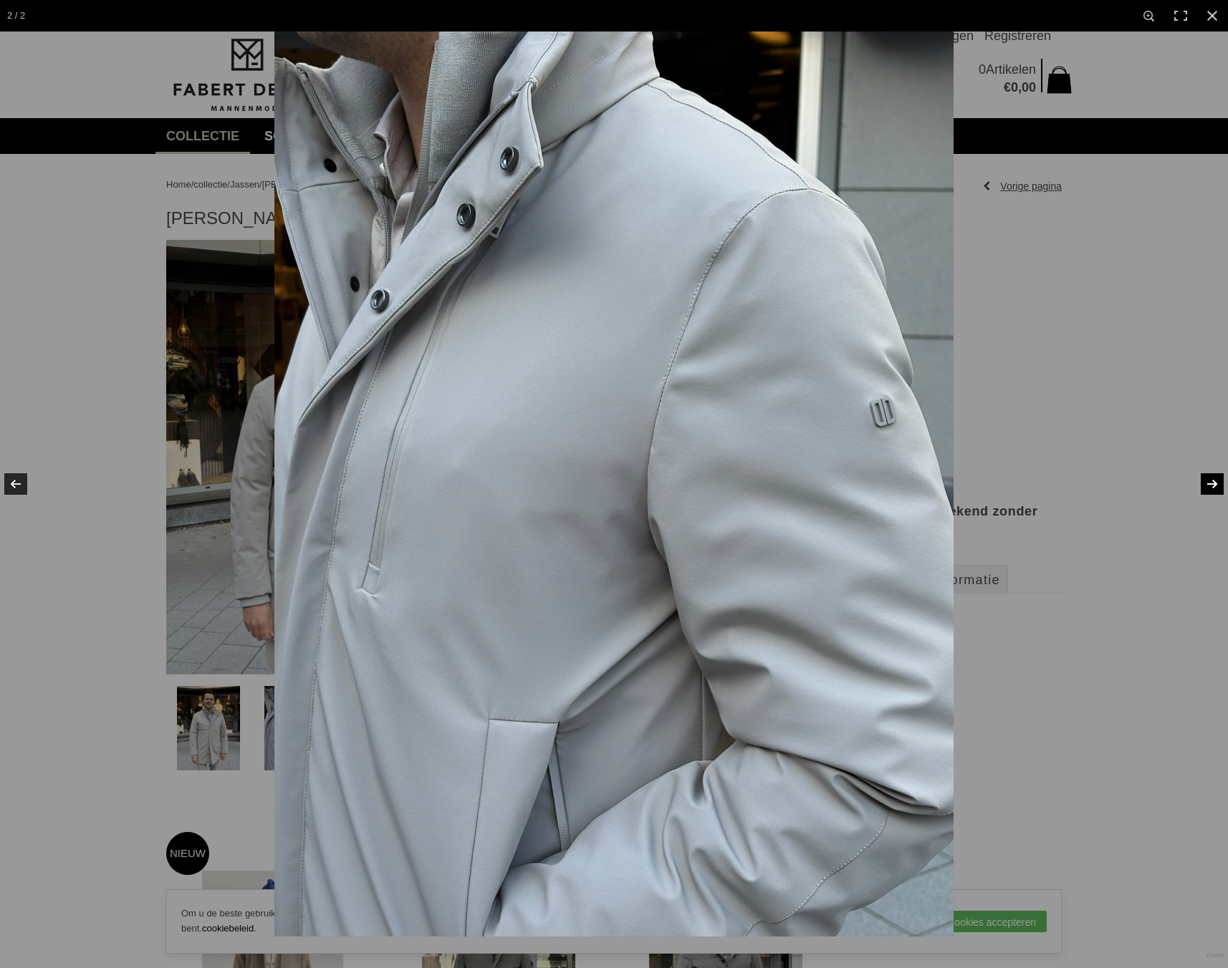
click at [1211, 484] on link at bounding box center [1203, 484] width 50 height 72
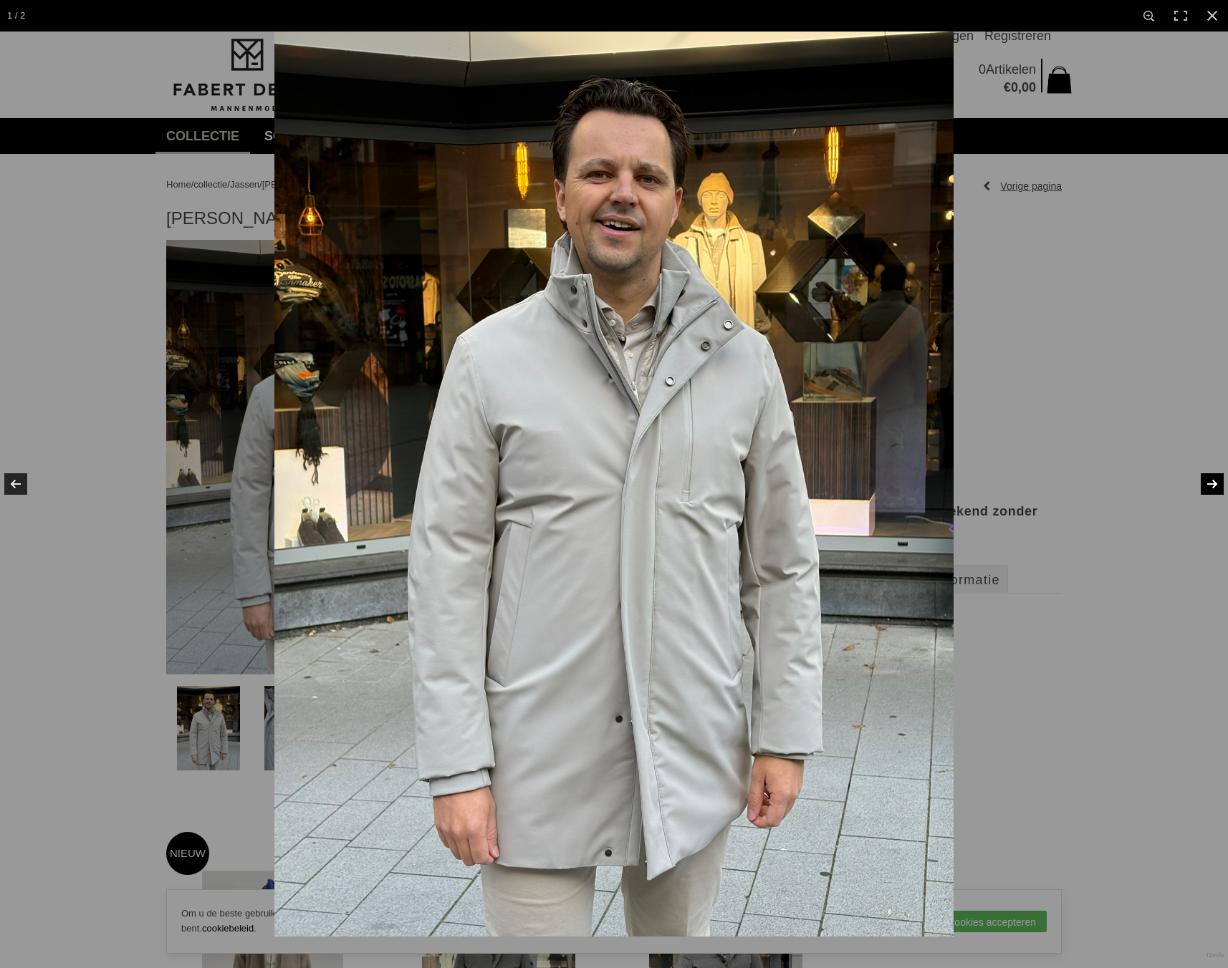
click at [1211, 484] on link at bounding box center [1203, 484] width 50 height 72
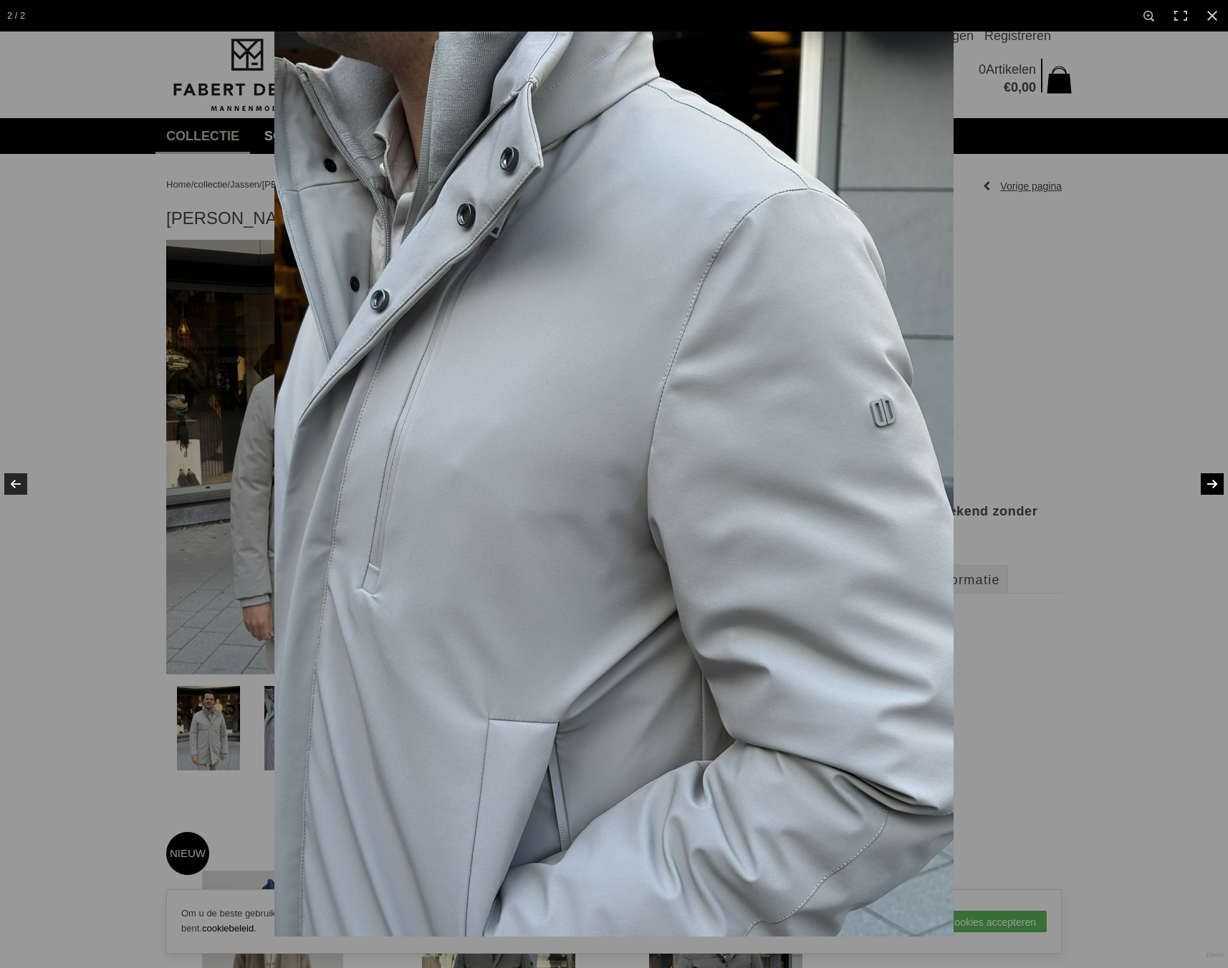
click at [1211, 484] on link at bounding box center [1203, 484] width 50 height 72
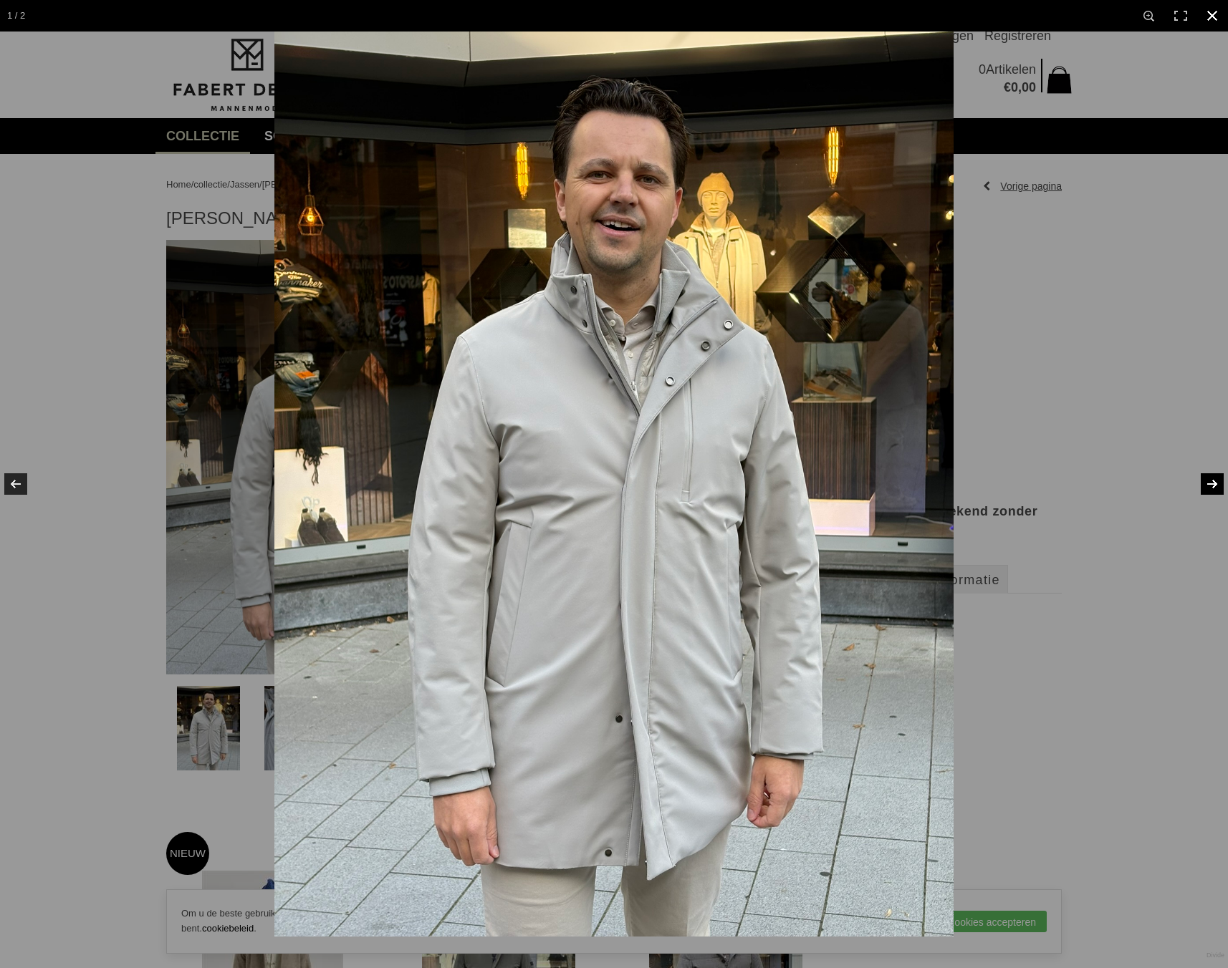
click at [1140, 370] on div at bounding box center [888, 516] width 1228 height 968
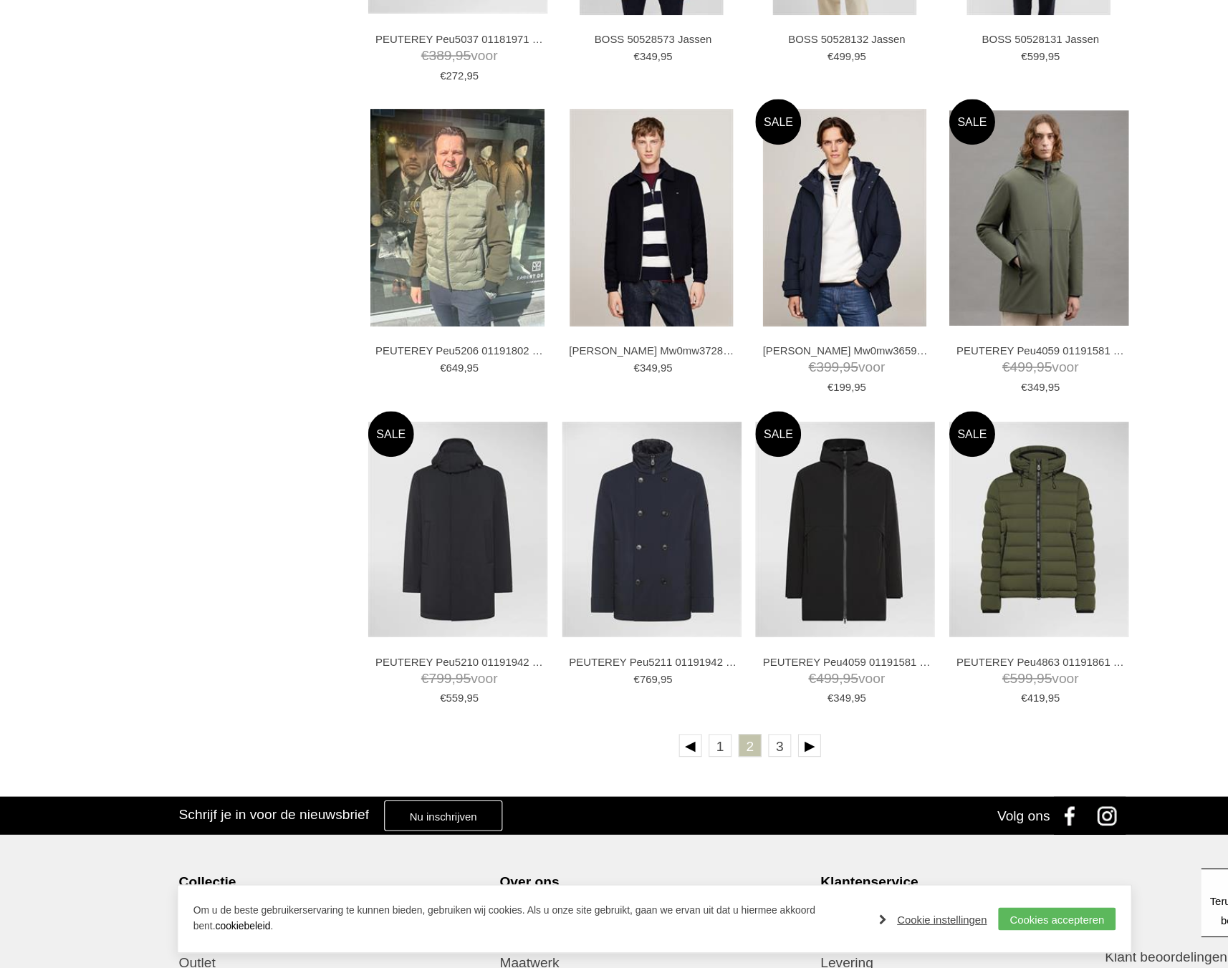
scroll to position [2145, 0]
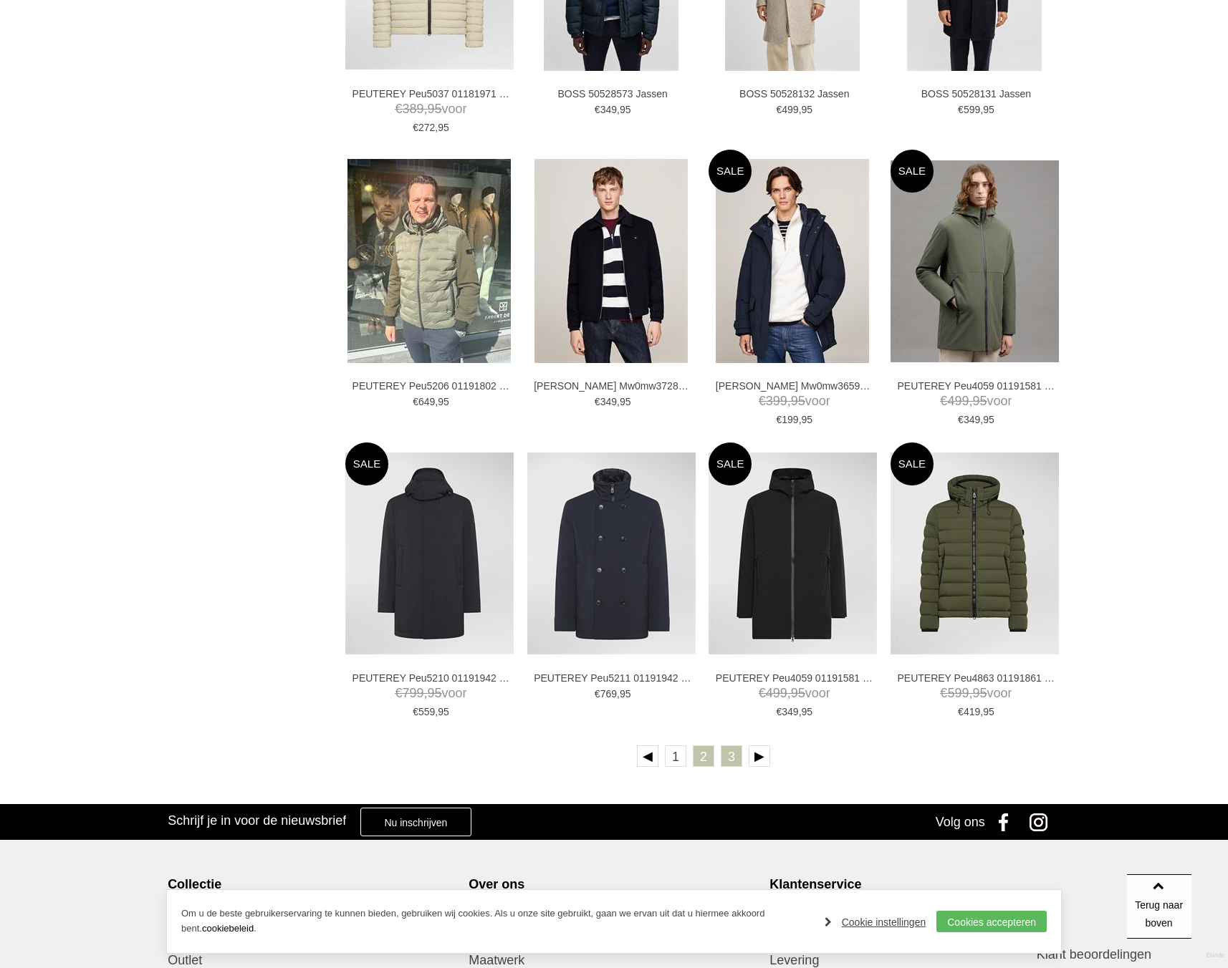
click at [735, 759] on link "3" at bounding box center [731, 756] width 21 height 21
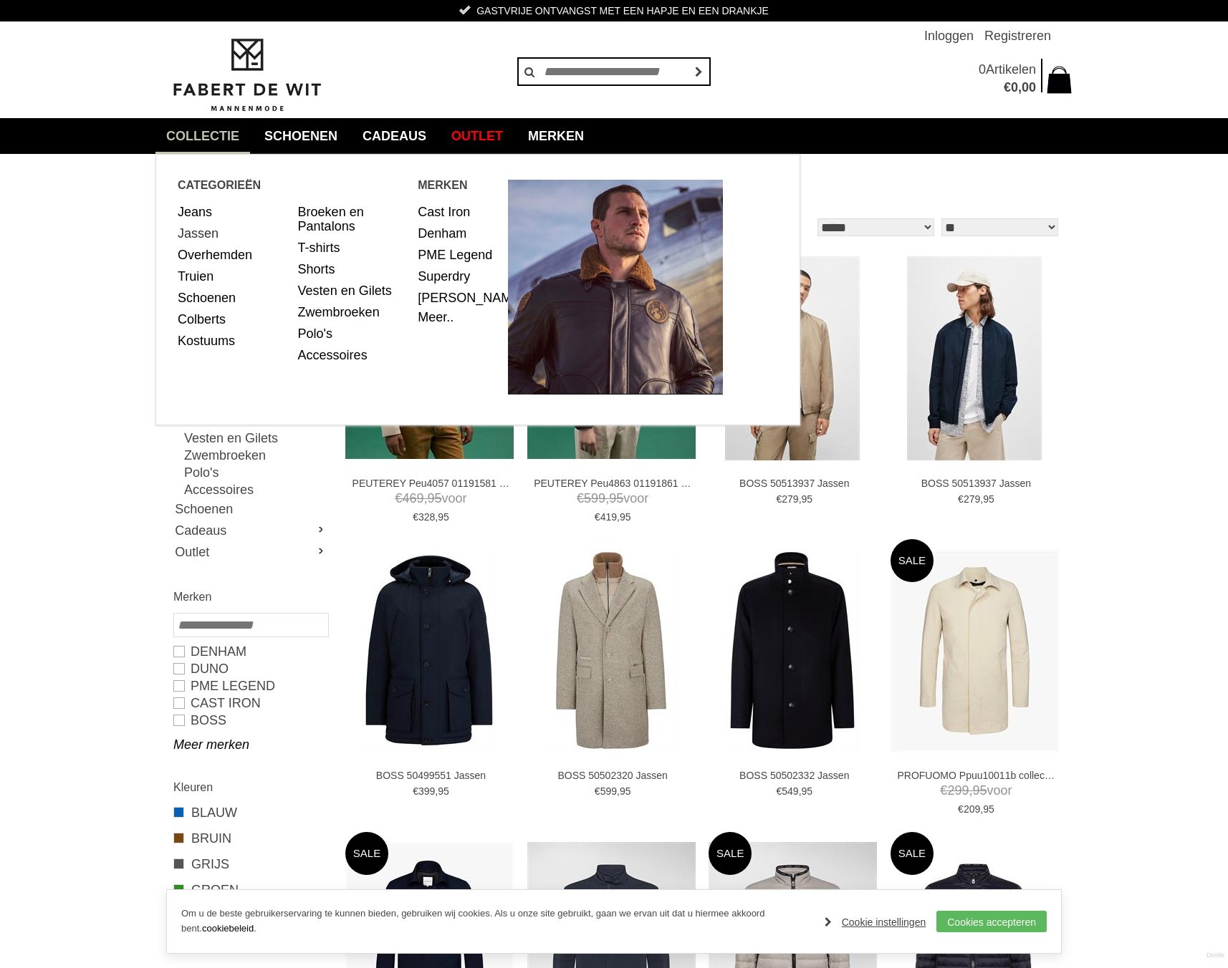
click at [195, 230] on link "Jassen" at bounding box center [233, 233] width 110 height 21
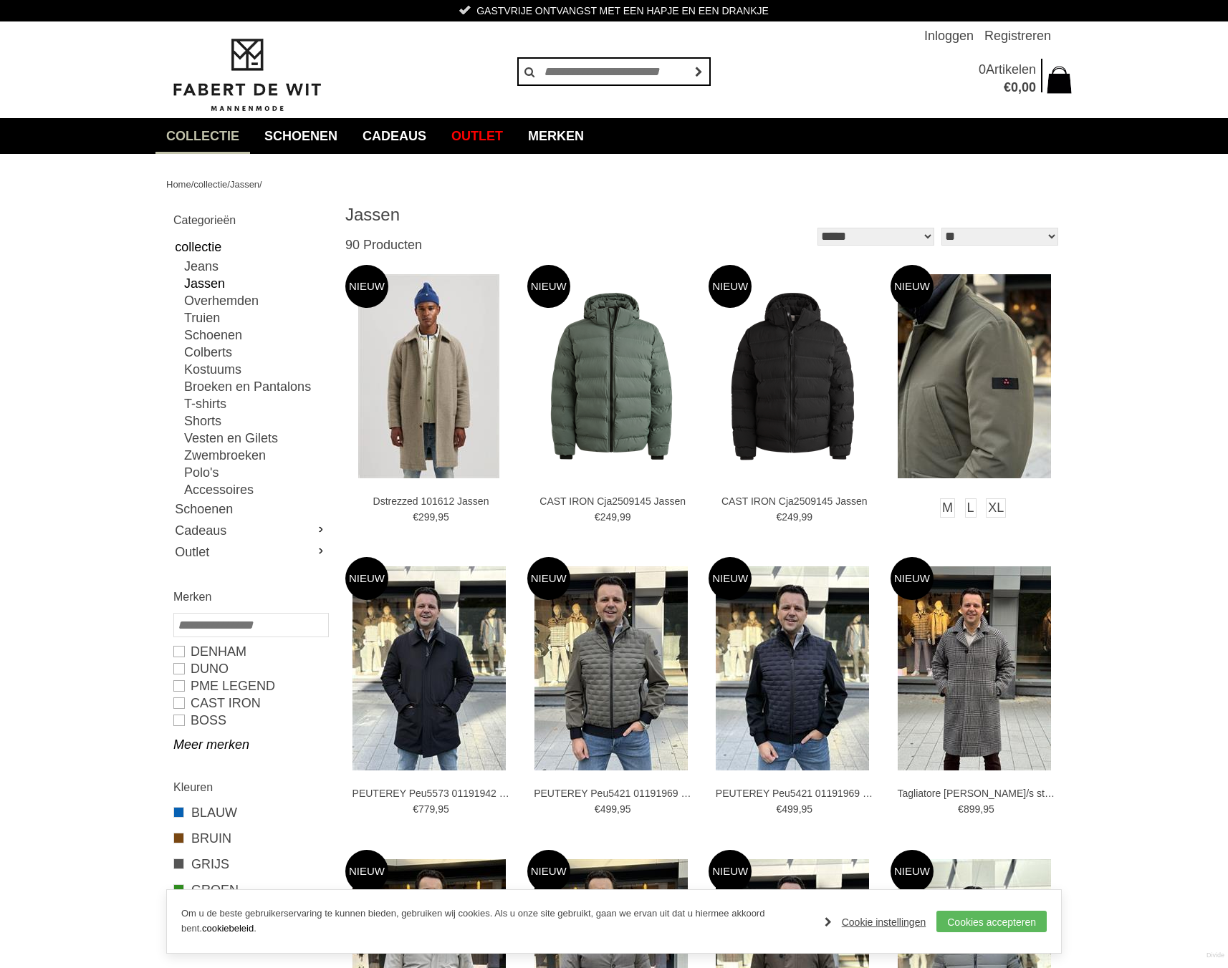
click at [1020, 349] on img at bounding box center [974, 376] width 153 height 204
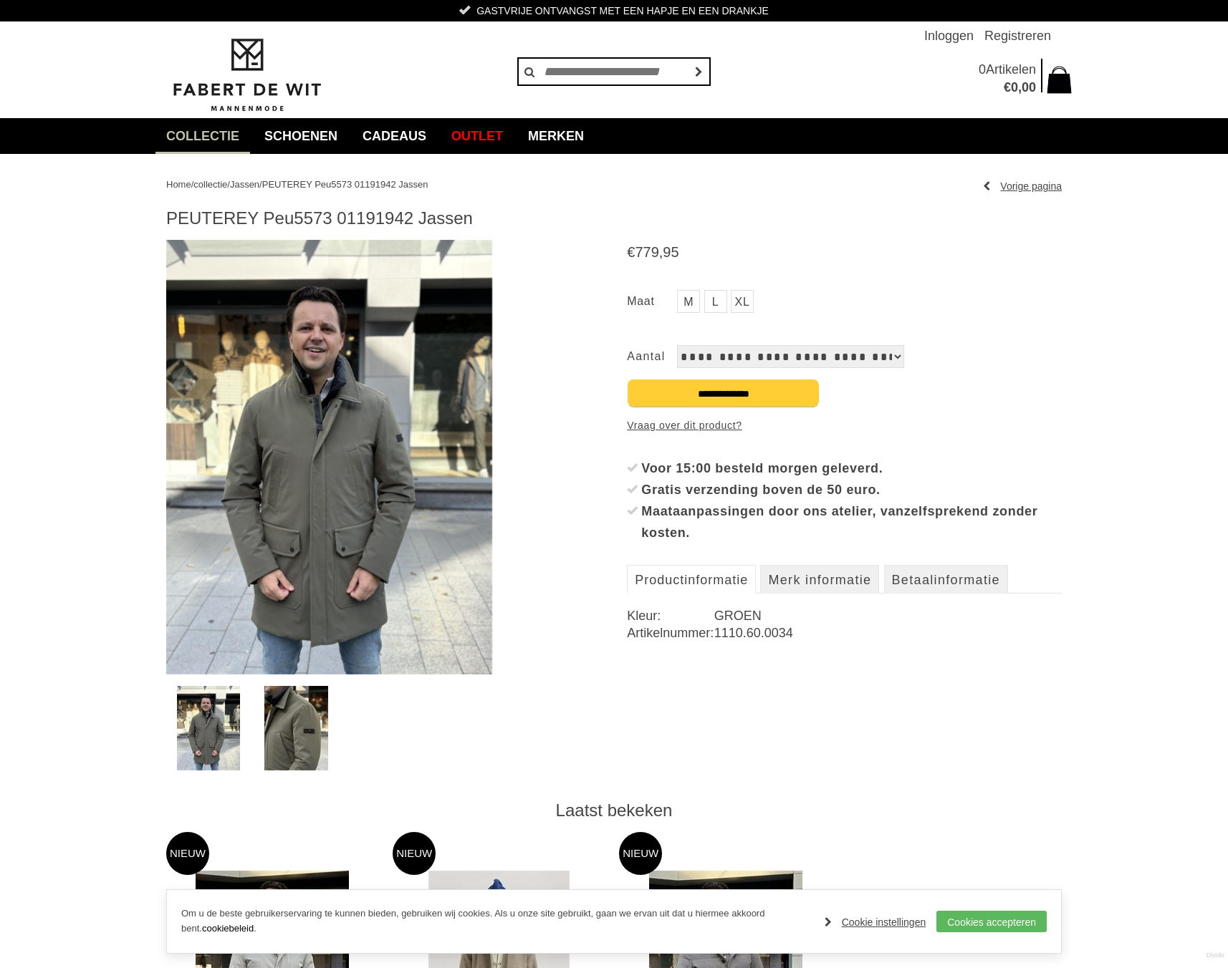
click at [266, 492] on img at bounding box center [329, 457] width 326 height 435
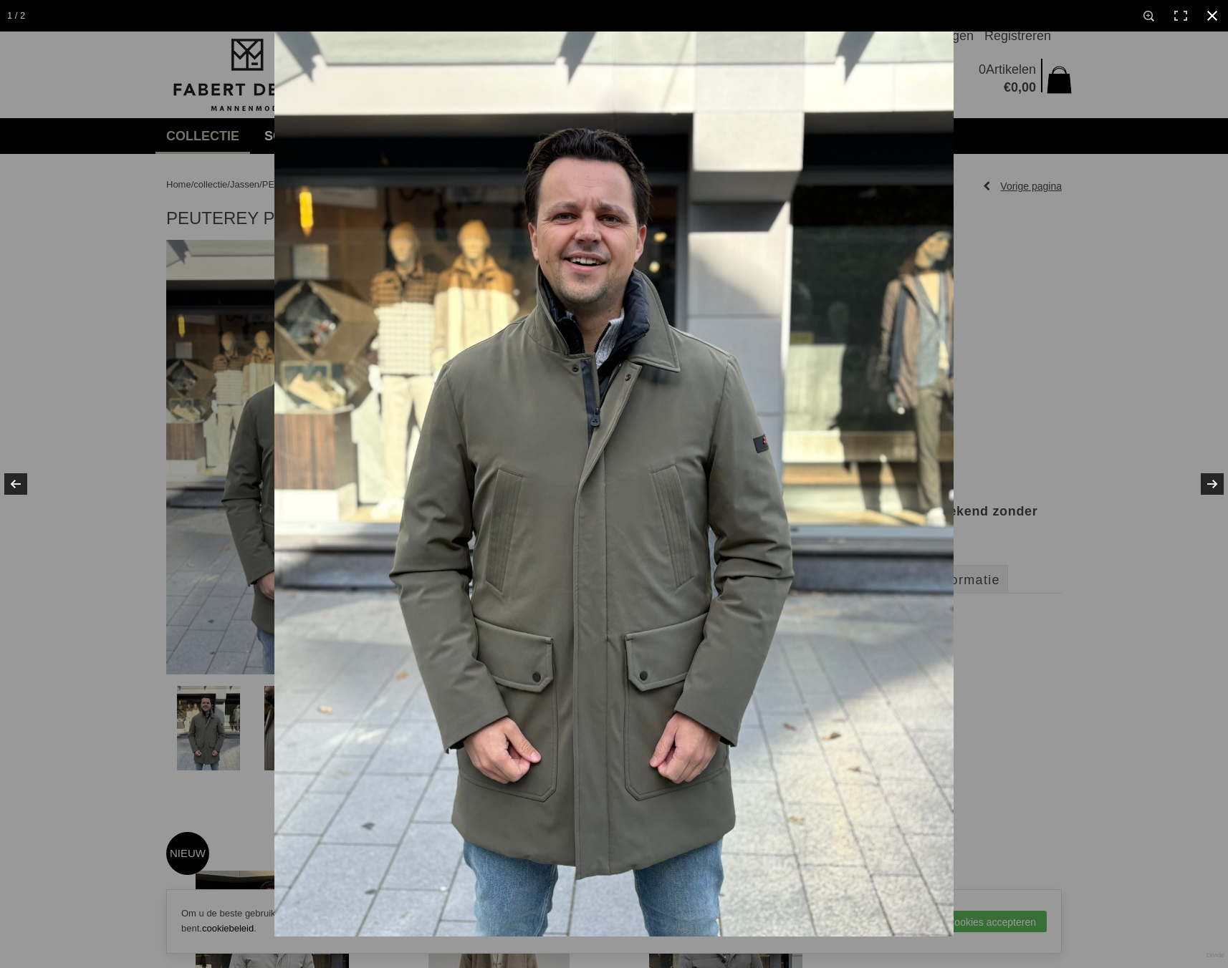
click at [1029, 388] on div at bounding box center [888, 516] width 1228 height 968
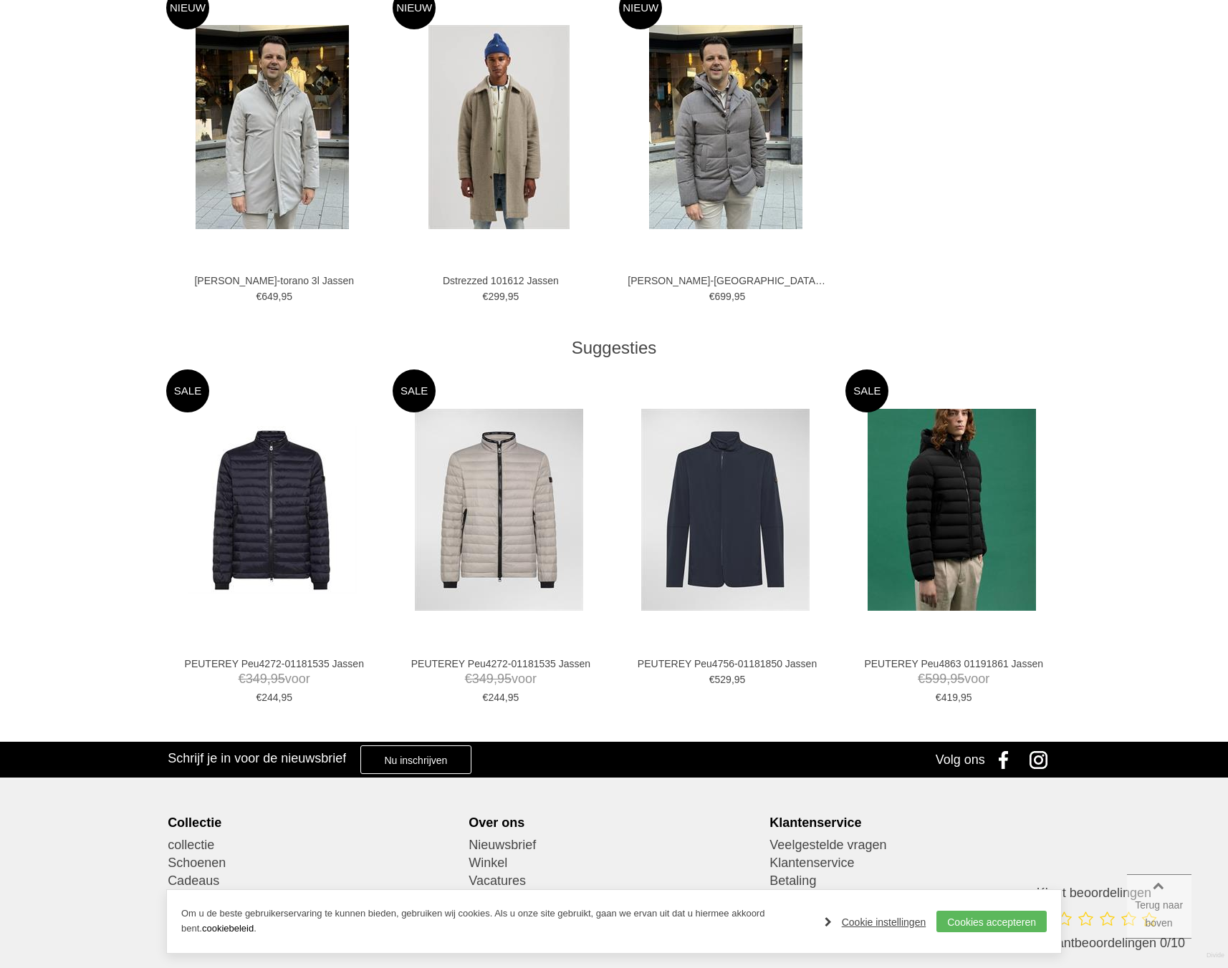
scroll to position [997, 0]
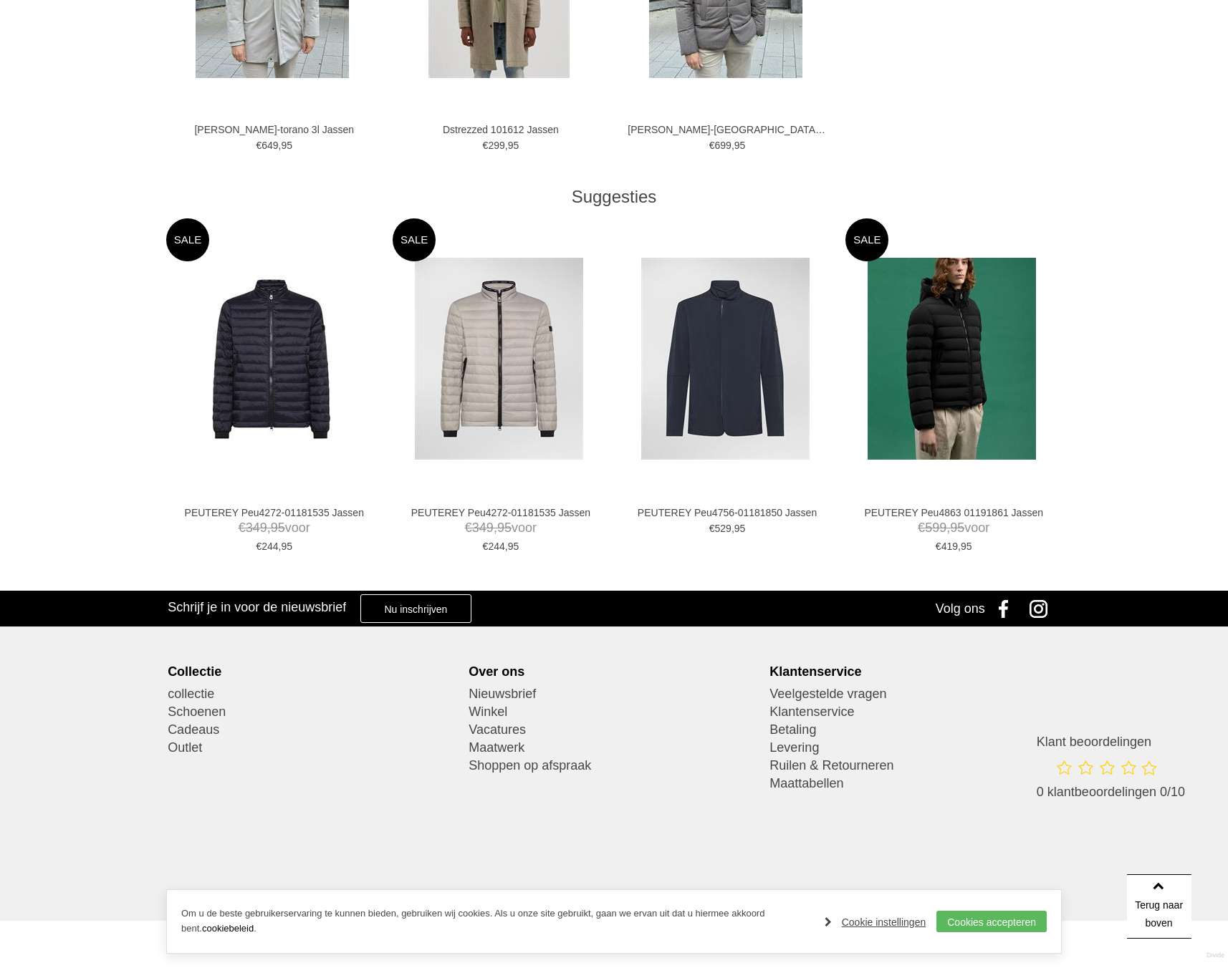
click at [1044, 612] on link "Instagram" at bounding box center [1042, 609] width 36 height 36
click at [1161, 471] on div "Home / collectie / [PERSON_NAME] / PEUTEREY Peu5573 01191942 Jassen Vorige pagi…" at bounding box center [614, 63] width 1228 height 1812
